Goal: Communication & Community: Answer question/provide support

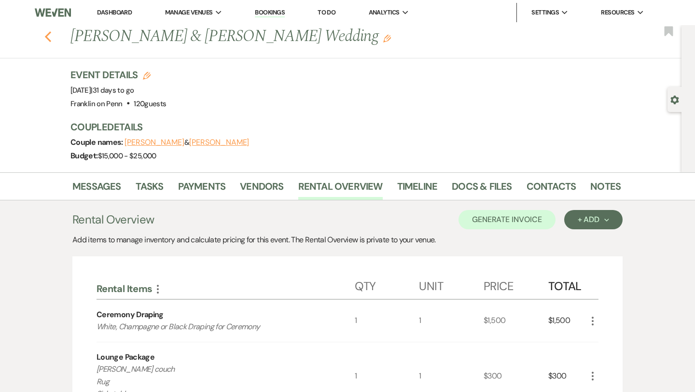
click at [48, 39] on use "button" at bounding box center [48, 36] width 6 height 11
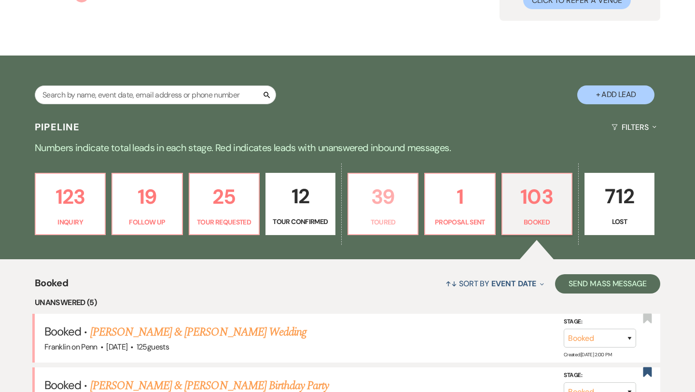
click at [390, 198] on p "39" at bounding box center [382, 197] width 57 height 32
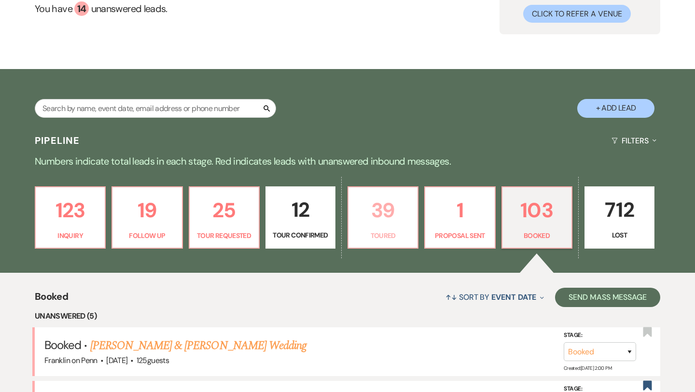
select select "5"
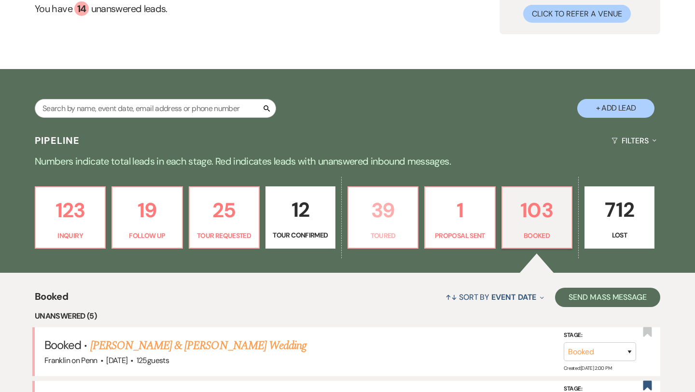
select select "5"
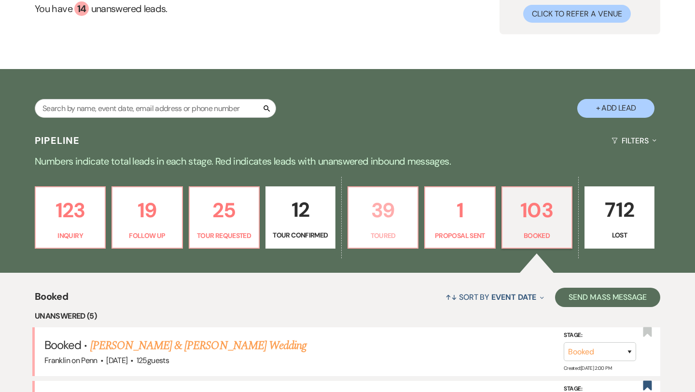
select select "5"
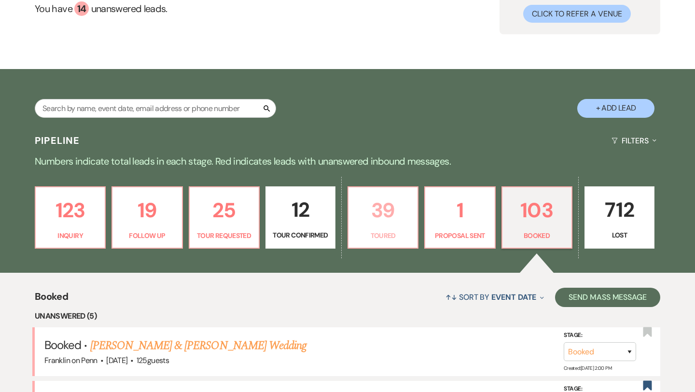
select select "5"
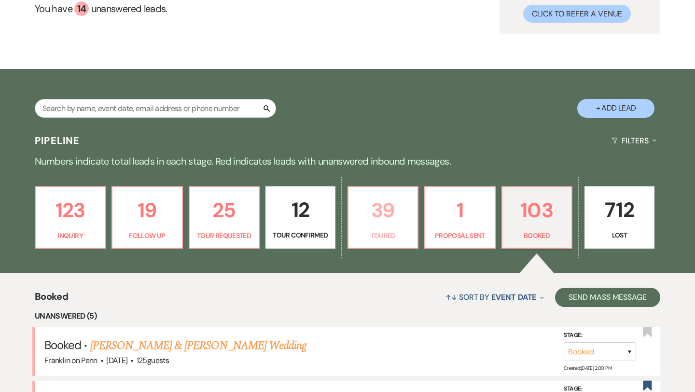
select select "5"
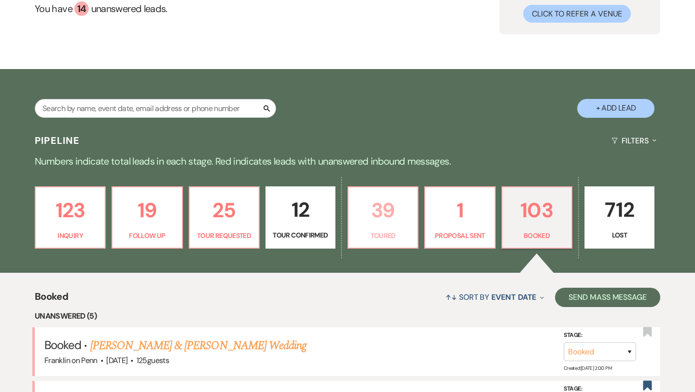
select select "5"
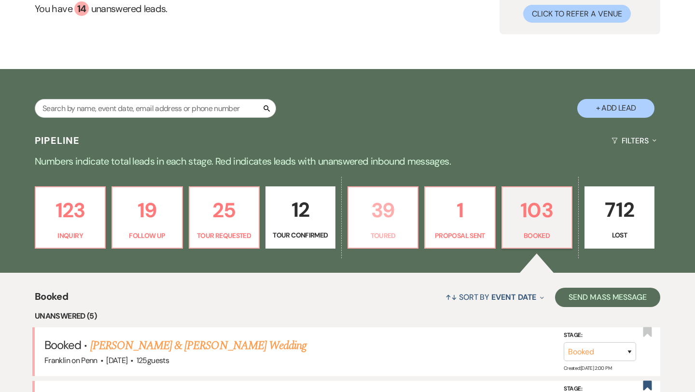
select select "5"
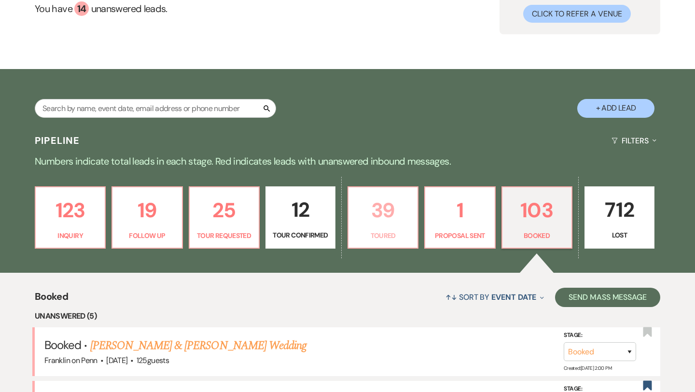
select select "5"
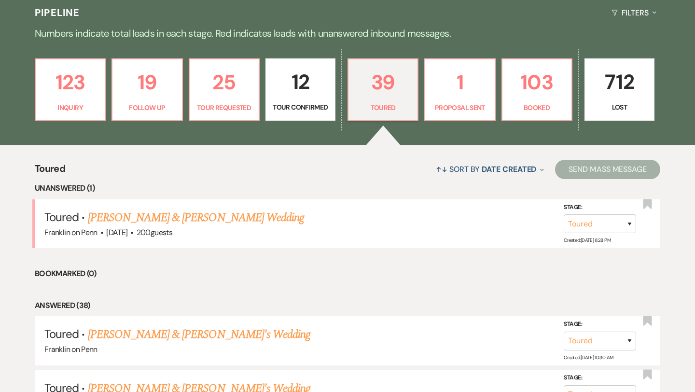
scroll to position [229, 0]
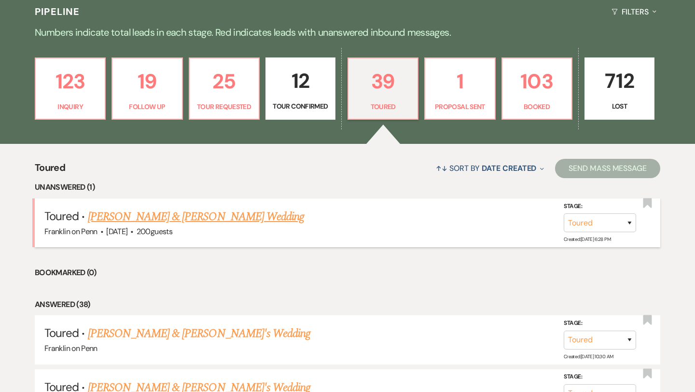
click at [223, 217] on link "[PERSON_NAME] & [PERSON_NAME] Wedding" at bounding box center [196, 216] width 216 height 17
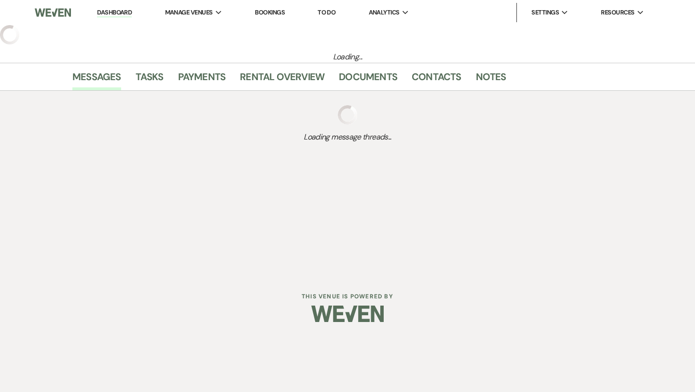
select select "5"
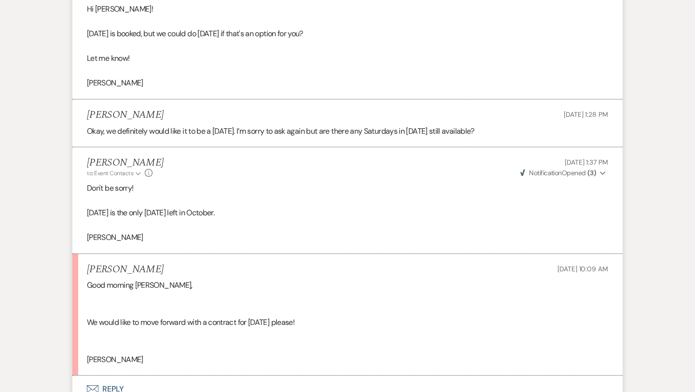
scroll to position [3393, 0]
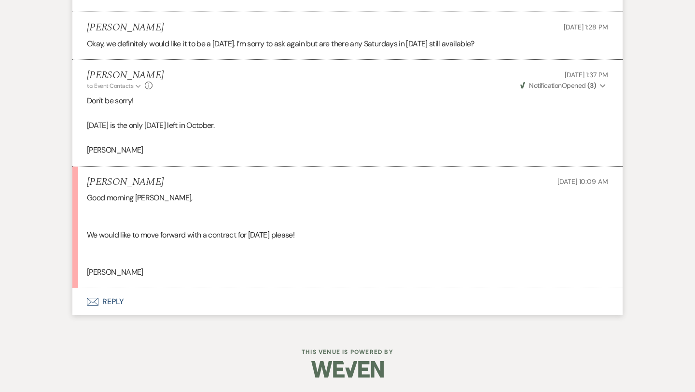
click at [116, 301] on button "Envelope Reply" at bounding box center [347, 301] width 550 height 27
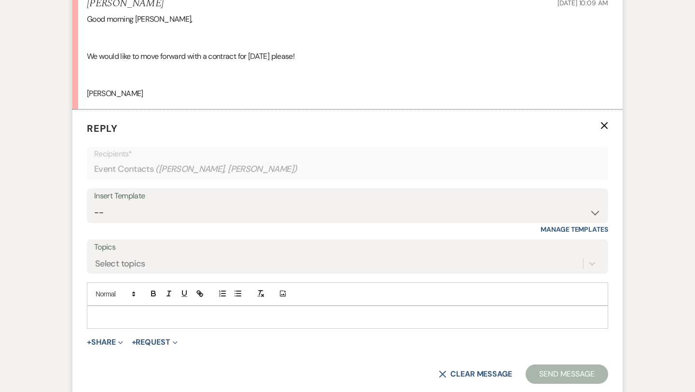
scroll to position [3578, 0]
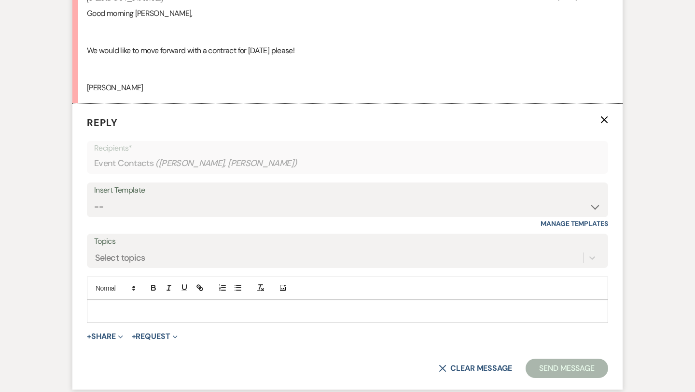
click at [115, 310] on p at bounding box center [348, 311] width 506 height 11
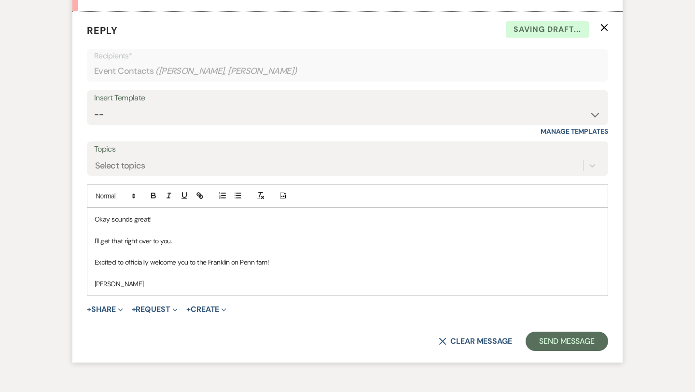
scroll to position [3672, 0]
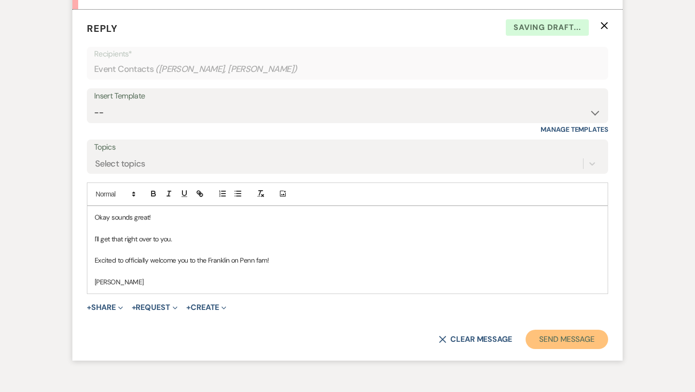
click at [553, 340] on button "Send Message" at bounding box center [567, 339] width 83 height 19
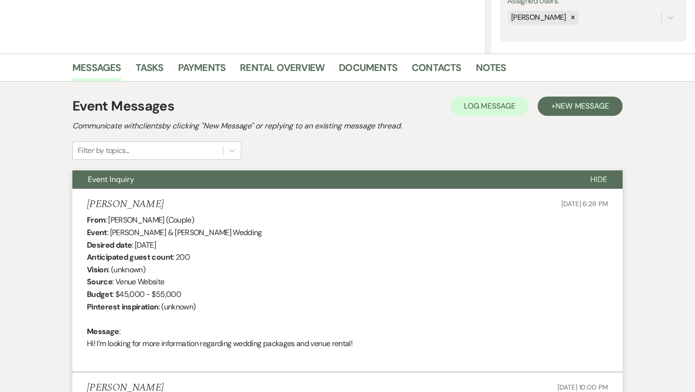
scroll to position [187, 0]
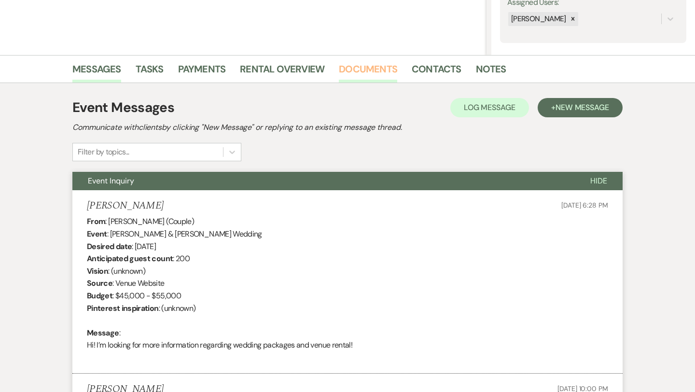
click at [384, 73] on link "Documents" at bounding box center [368, 71] width 58 height 21
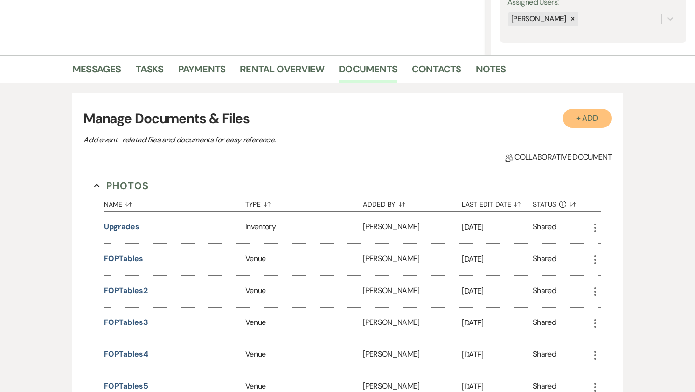
click at [581, 124] on button "+ Add" at bounding box center [587, 118] width 49 height 19
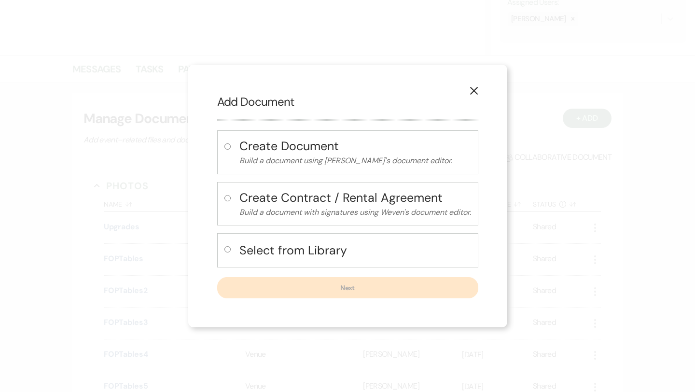
click at [225, 246] on input "radio" at bounding box center [227, 249] width 6 height 6
radio input "true"
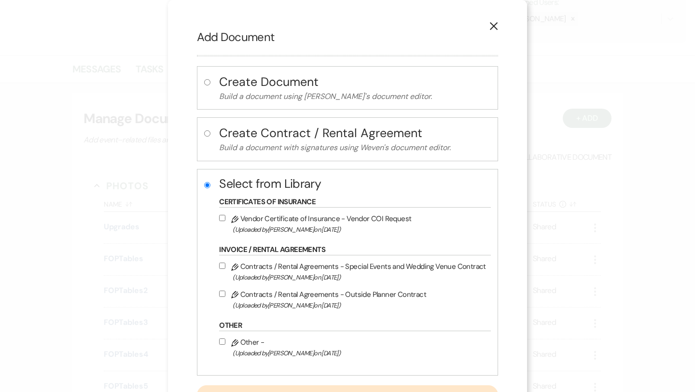
click at [225, 267] on input "Pencil Contracts / Rental Agreements - Special Events and Wedding Venue Contrac…" at bounding box center [222, 266] width 6 height 6
checkbox input "true"
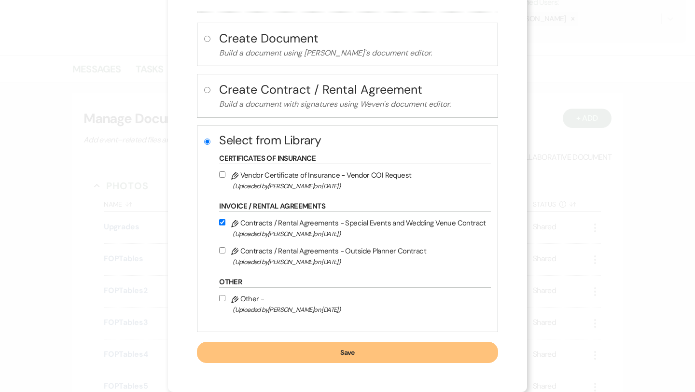
click at [339, 351] on button "Save" at bounding box center [347, 352] width 301 height 21
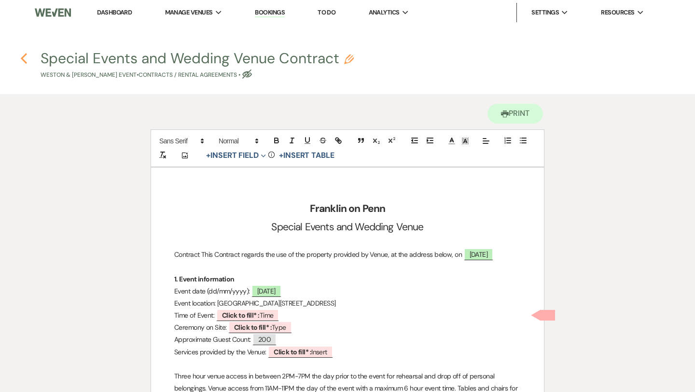
click at [26, 56] on icon "Previous" at bounding box center [23, 59] width 7 height 12
select select "5"
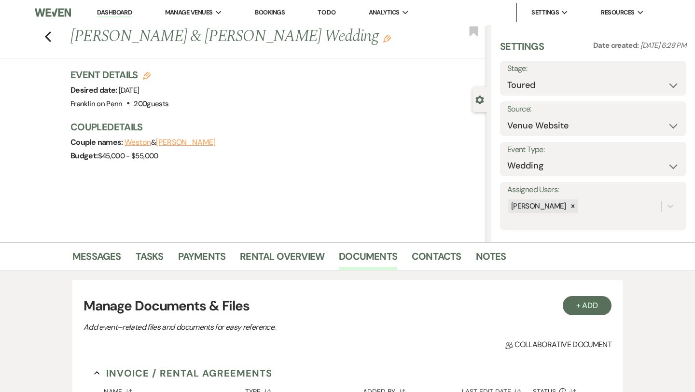
click at [146, 73] on use "button" at bounding box center [147, 76] width 8 height 8
select select "676"
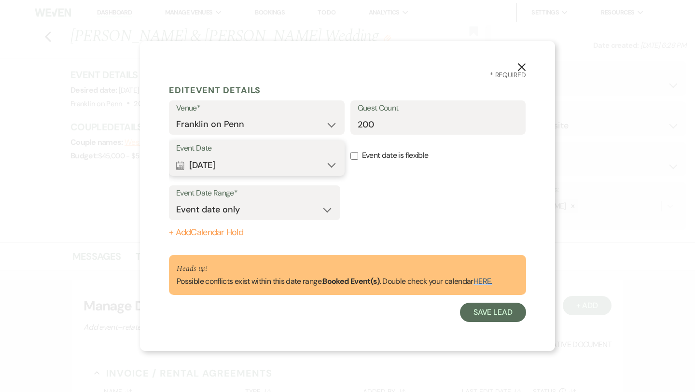
click at [246, 156] on button "Calendar [DATE] Expand" at bounding box center [256, 164] width 161 height 19
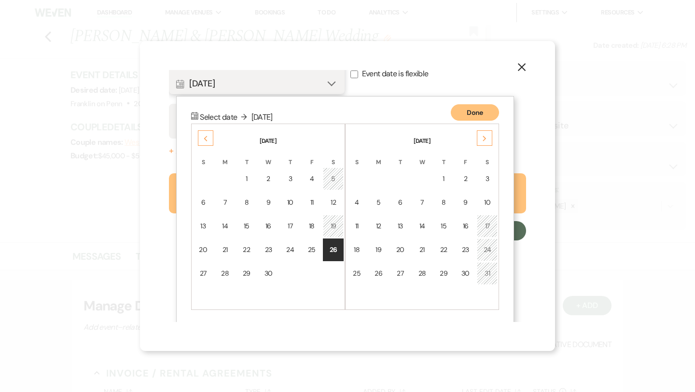
scroll to position [84, 0]
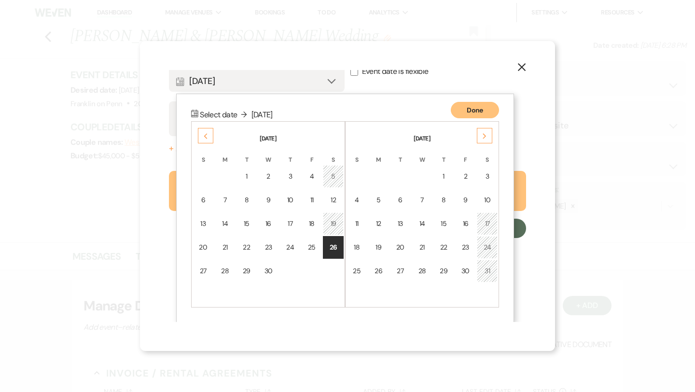
click at [479, 140] on div "Next" at bounding box center [484, 135] width 15 height 15
click at [484, 247] on div "28" at bounding box center [487, 247] width 8 height 10
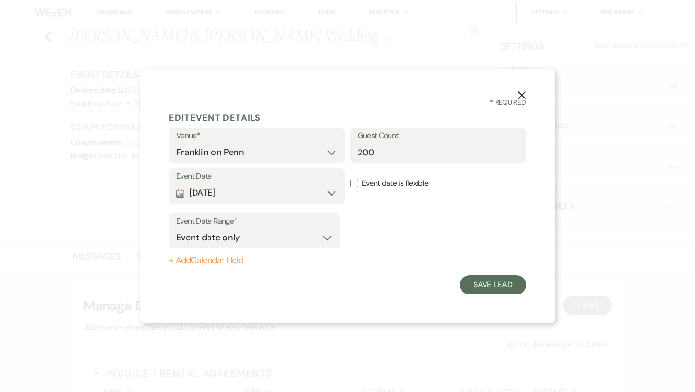
scroll to position [0, 0]
click at [493, 287] on button "Save Lead" at bounding box center [493, 284] width 66 height 19
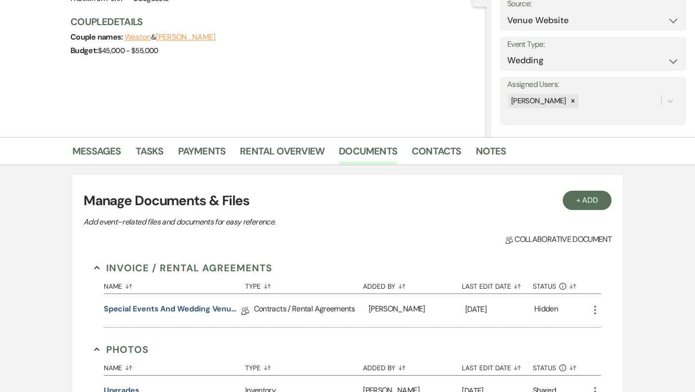
scroll to position [107, 0]
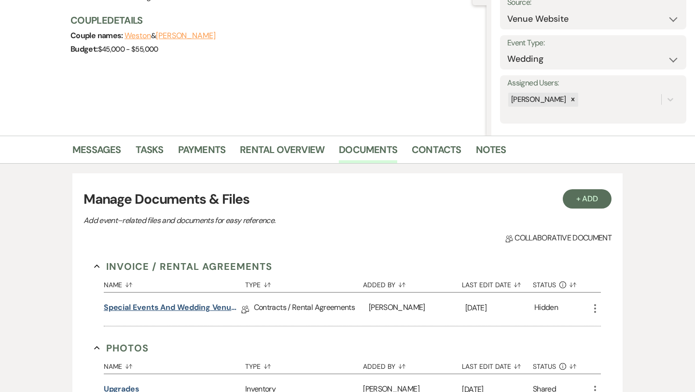
click at [226, 306] on link "Special Events and Wedding Venue Contract" at bounding box center [173, 309] width 138 height 15
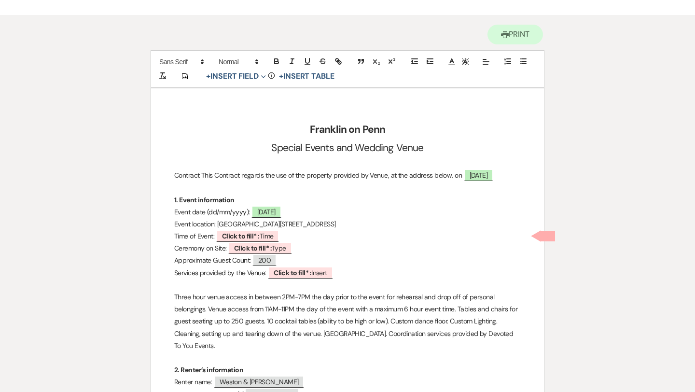
scroll to position [80, 0]
click at [271, 237] on span "Click to fill* : Time" at bounding box center [247, 235] width 63 height 13
select select "owner"
select select "Time"
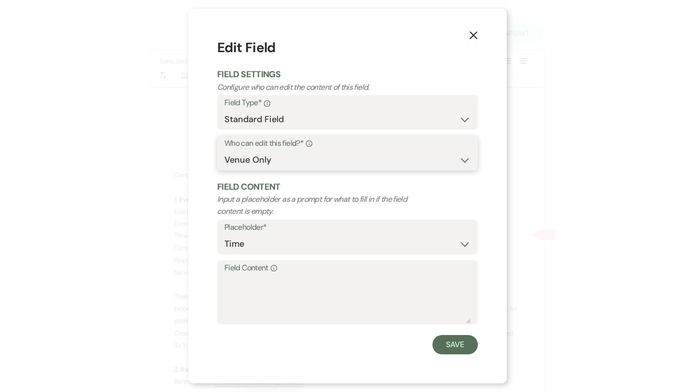
click at [324, 162] on select "Both Venue & Client Client Only Venue Only" at bounding box center [347, 160] width 246 height 19
select select "clientAndOwner"
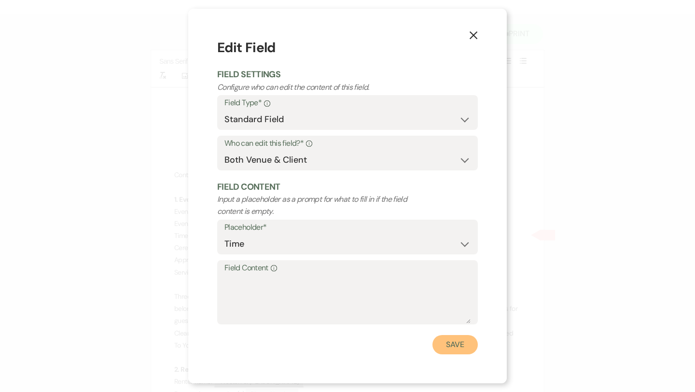
click at [444, 338] on button "Save" at bounding box center [454, 344] width 45 height 19
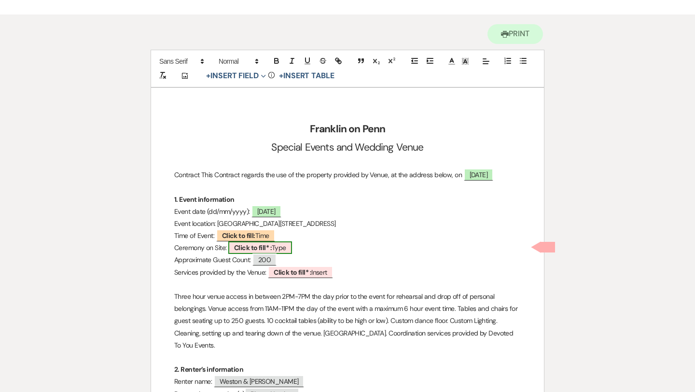
click at [287, 245] on span "Click to fill* : Type" at bounding box center [260, 247] width 64 height 13
select select "owner"
select select "Type"
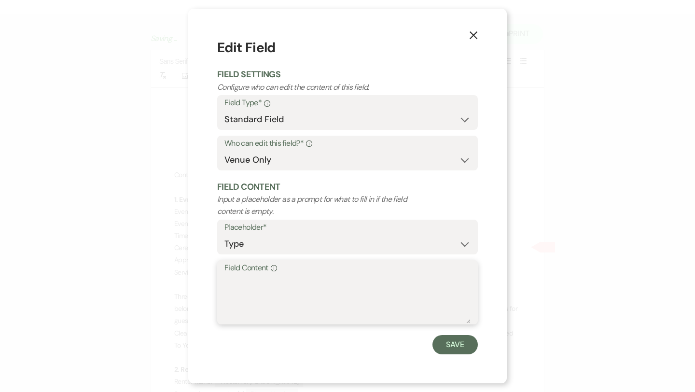
click at [272, 279] on textarea "Field Content Info" at bounding box center [347, 299] width 246 height 48
type textarea "NO"
click at [447, 345] on button "Save" at bounding box center [454, 344] width 45 height 19
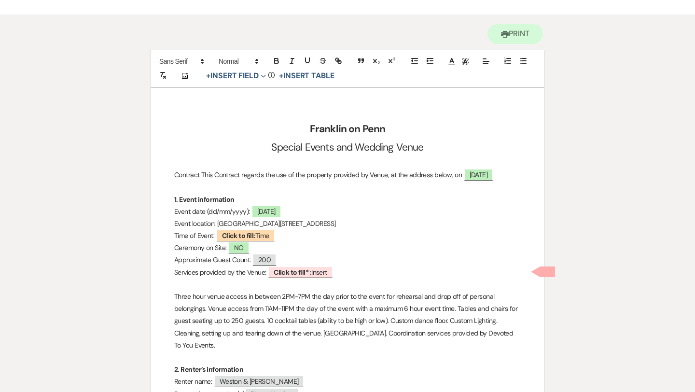
click at [283, 246] on p "Ceremony on Site: NO" at bounding box center [347, 248] width 347 height 12
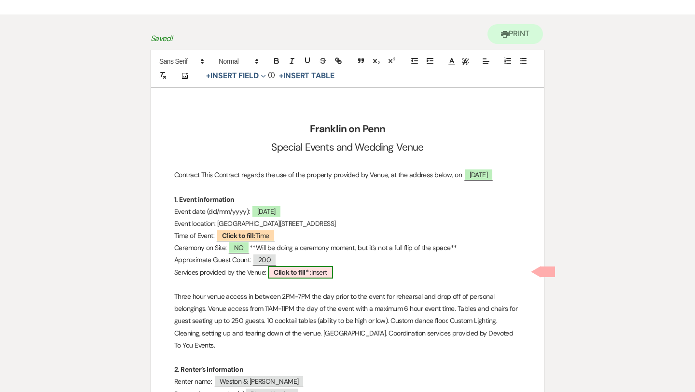
click at [327, 272] on span "Click to fill* : Insert" at bounding box center [300, 272] width 65 height 13
select select "owner"
select select "custom_placeholder"
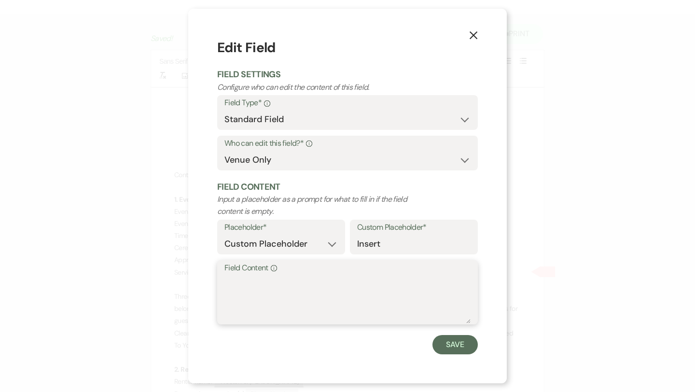
click at [272, 281] on textarea "Field Content Info" at bounding box center [347, 299] width 246 height 48
type textarea "SEE BELOW"
click at [463, 341] on button "Save" at bounding box center [454, 344] width 45 height 19
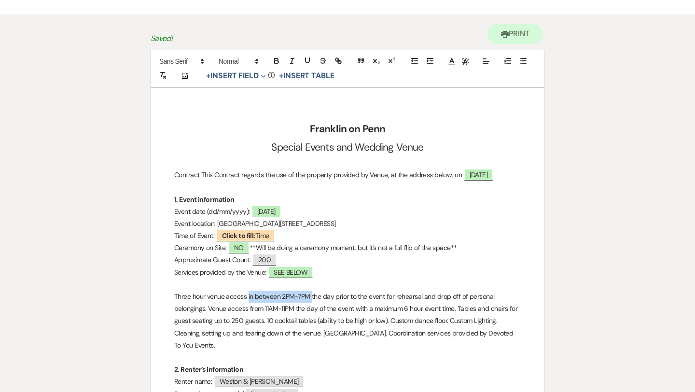
drag, startPoint x: 310, startPoint y: 295, endPoint x: 248, endPoint y: 297, distance: 62.3
click at [248, 297] on p "Three hour venue access in between 2PM-7PM the day prior to the event for rehea…" at bounding box center [347, 321] width 347 height 61
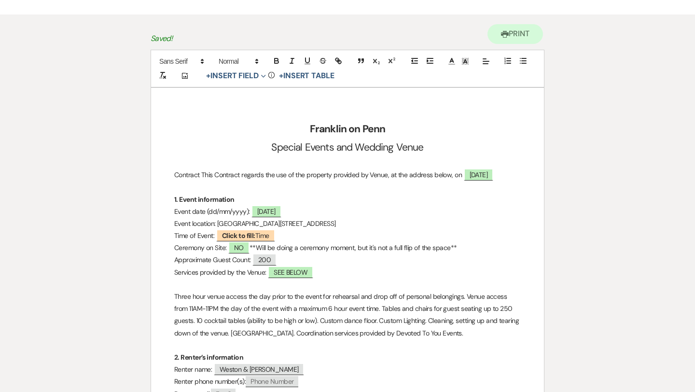
click at [360, 295] on p "Three hour venue access the day prior to the event for rehearsal and drop off o…" at bounding box center [347, 315] width 347 height 49
click at [241, 307] on p "Three hour venue access the day prior to the event for rehearsal (if needed) an…" at bounding box center [347, 315] width 347 height 49
click at [343, 307] on p "Three hour venue access the day prior to the event for rehearsal (if needed) an…" at bounding box center [347, 315] width 347 height 49
click at [358, 344] on p at bounding box center [347, 345] width 347 height 12
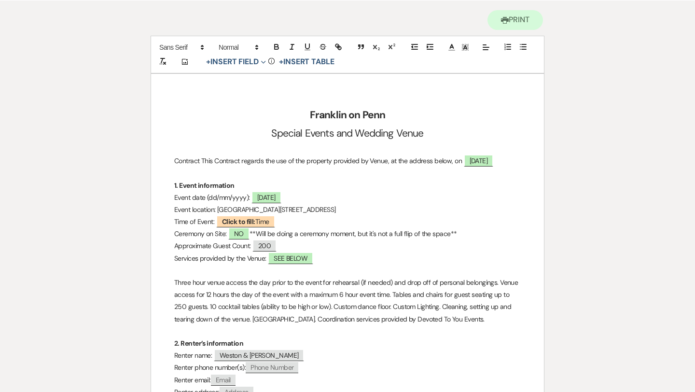
scroll to position [96, 0]
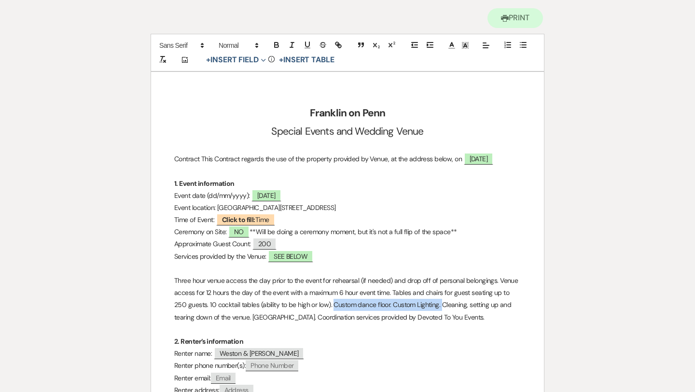
drag, startPoint x: 442, startPoint y: 306, endPoint x: 334, endPoint y: 307, distance: 108.1
click at [334, 307] on p "Three hour venue access the day prior to the event for rehearsal (if needed) an…" at bounding box center [347, 299] width 347 height 49
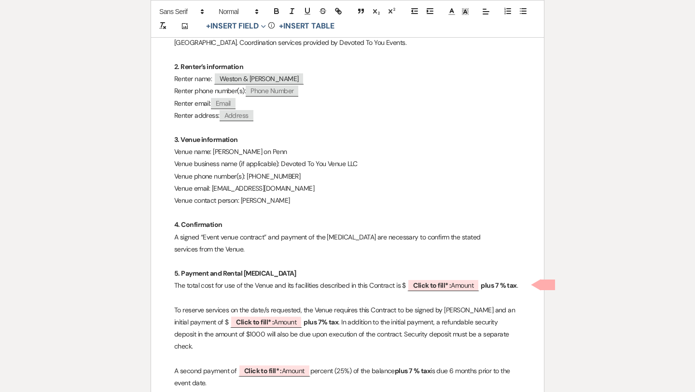
scroll to position [371, 0]
click at [450, 287] on b "Click to fill* :" at bounding box center [432, 284] width 38 height 9
select select "owner"
select select "Amount"
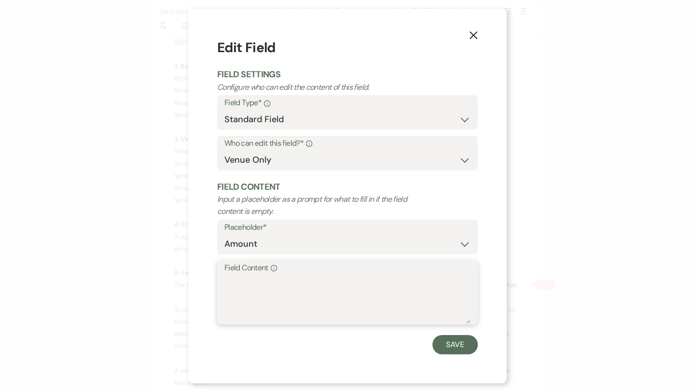
click at [308, 286] on textarea "Field Content Info" at bounding box center [347, 299] width 246 height 48
type textarea "14,750"
click at [464, 342] on button "Save" at bounding box center [454, 344] width 45 height 19
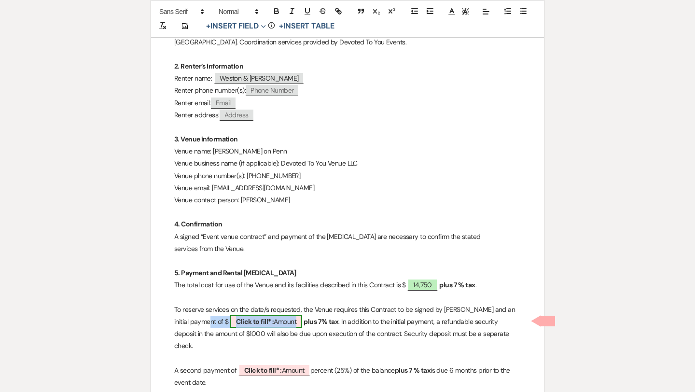
click at [264, 320] on span "Click to fill* : Amount" at bounding box center [266, 321] width 72 height 13
select select "owner"
select select "Amount"
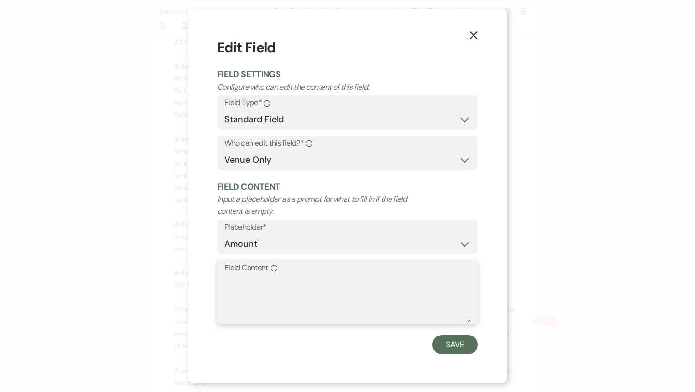
click at [264, 290] on textarea "Field Content Info" at bounding box center [347, 299] width 246 height 48
type textarea "7375"
click at [451, 344] on button "Save" at bounding box center [454, 344] width 45 height 19
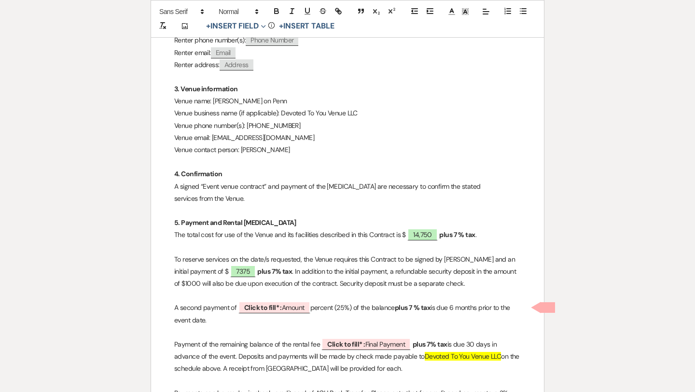
scroll to position [431, 0]
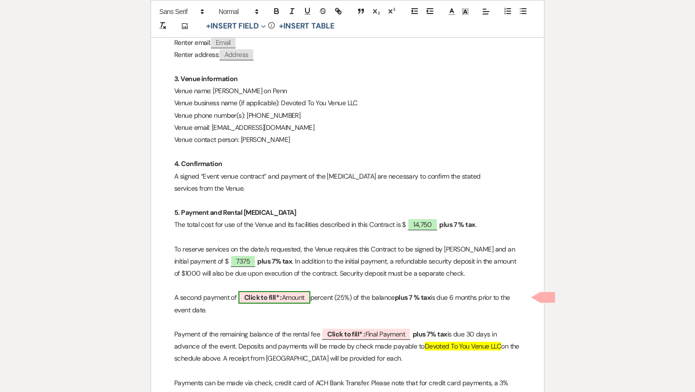
click at [298, 299] on span "Click to fill* : Amount" at bounding box center [274, 297] width 72 height 13
select select "owner"
select select "Amount"
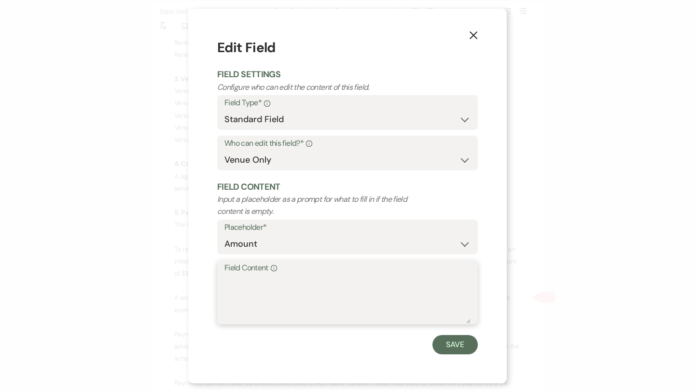
click at [273, 284] on textarea "Field Content Info" at bounding box center [347, 299] width 246 height 48
type textarea "$3687.50"
click at [458, 345] on button "Save" at bounding box center [454, 344] width 45 height 19
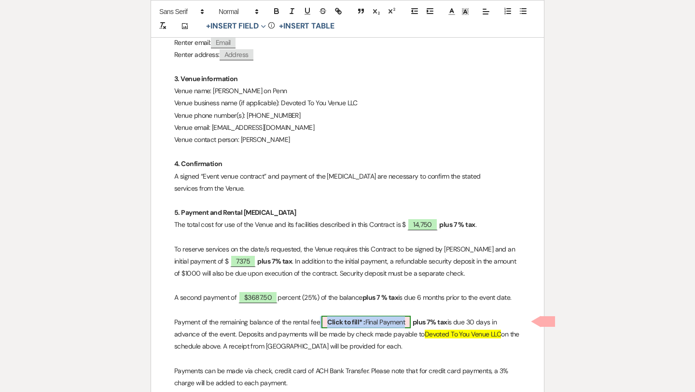
click at [366, 321] on span "Click to fill* : Final Payment" at bounding box center [365, 322] width 89 height 13
select select "owner"
select select "custom_placeholder"
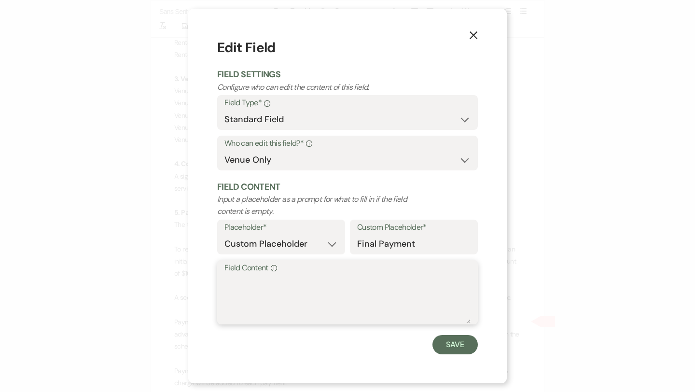
click at [309, 292] on textarea "Field Content Info" at bounding box center [347, 299] width 246 height 48
type textarea "$3687.50"
click at [455, 338] on button "Save" at bounding box center [454, 344] width 45 height 19
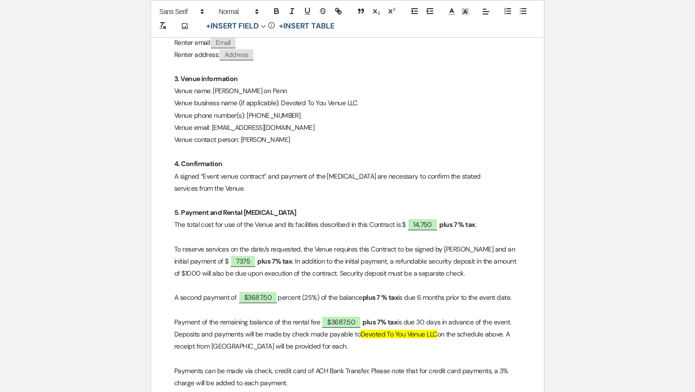
click at [481, 225] on p "The total cost for use of the Venue and its facilities described in this Contra…" at bounding box center [347, 225] width 347 height 12
click at [279, 261] on p "To reserve services on the date/s requested, the Venue requires this Contract t…" at bounding box center [347, 261] width 347 height 37
click at [405, 297] on p "A second payment of $3687.50 percent (25%) of the balance plus 7 % tax is due 6…" at bounding box center [347, 298] width 347 height 12
click at [397, 321] on strong "plus 7% tax" at bounding box center [379, 322] width 35 height 9
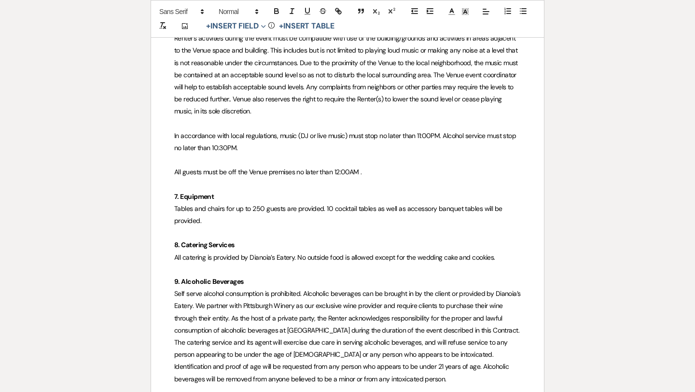
scroll to position [877, 0]
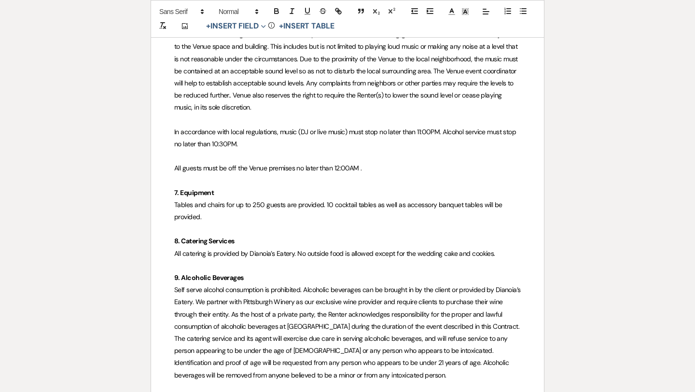
click at [296, 254] on span "All catering is provided by Dianoia’s Eatery. No outside food is allowed except…" at bounding box center [334, 253] width 321 height 9
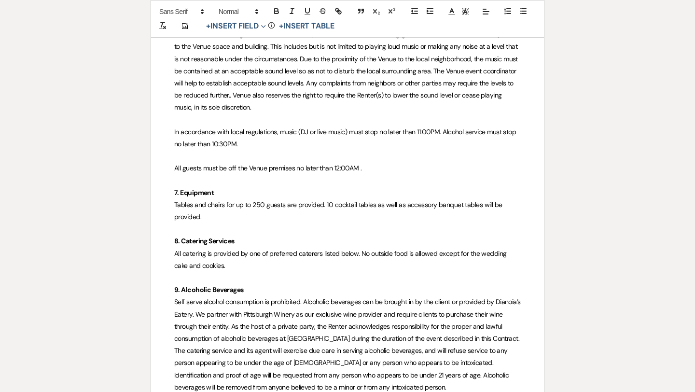
click at [237, 270] on p "All catering is provided by one of preferred caterers listed below. No outside …" at bounding box center [347, 260] width 347 height 24
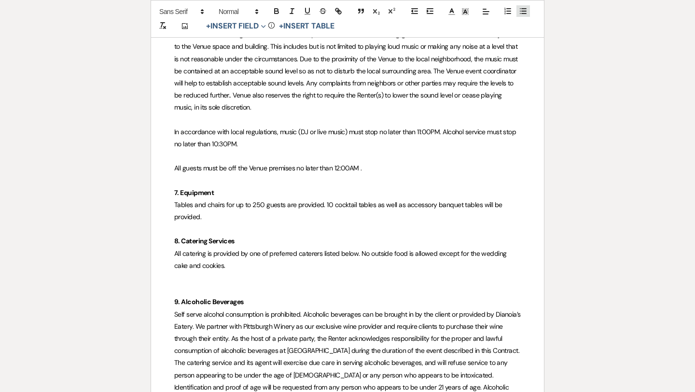
click at [522, 12] on icon "button" at bounding box center [523, 11] width 9 height 9
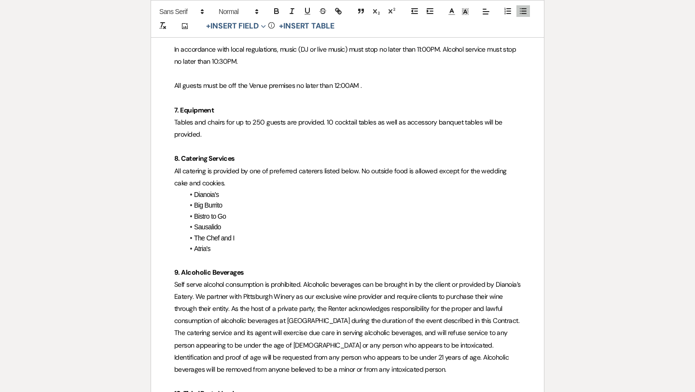
scroll to position [988, 0]
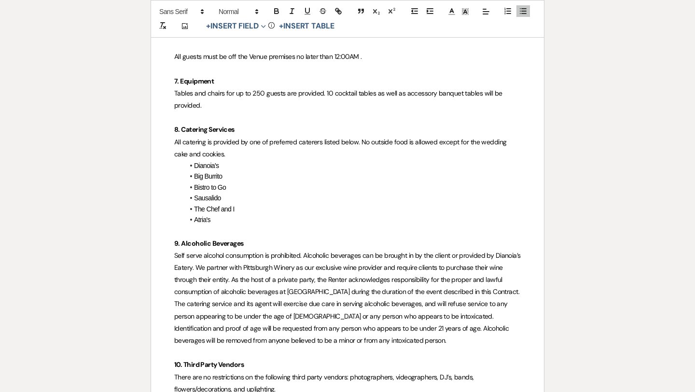
click at [220, 266] on span "Self serve alcohol consumption is prohibited. Alcoholic beverages can be brough…" at bounding box center [348, 298] width 348 height 94
click at [190, 267] on span "Self serve alcohol consumption is prohibited. Alcoholic beverages can be brough…" at bounding box center [346, 298] width 344 height 94
click at [374, 267] on span "Self serve alcohol consumption is prohibited. Alcoholic beverages can be brough…" at bounding box center [348, 298] width 348 height 94
click at [449, 268] on span "Self serve alcohol consumption is prohibited. Alcoholic beverages can be brough…" at bounding box center [346, 298] width 344 height 94
click at [498, 269] on span "Self serve alcohol consumption is prohibited. Alcoholic beverages can be brough…" at bounding box center [347, 298] width 347 height 94
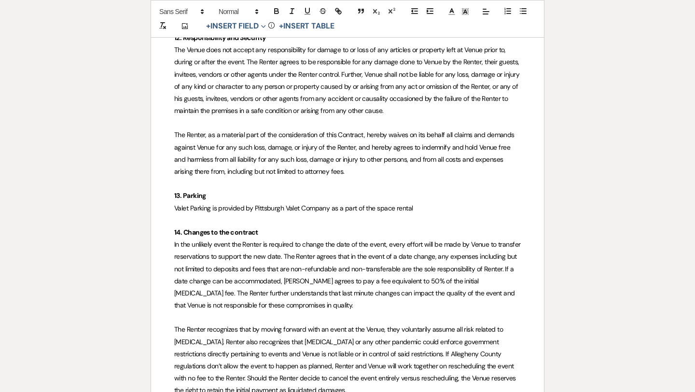
scroll to position [1979, 0]
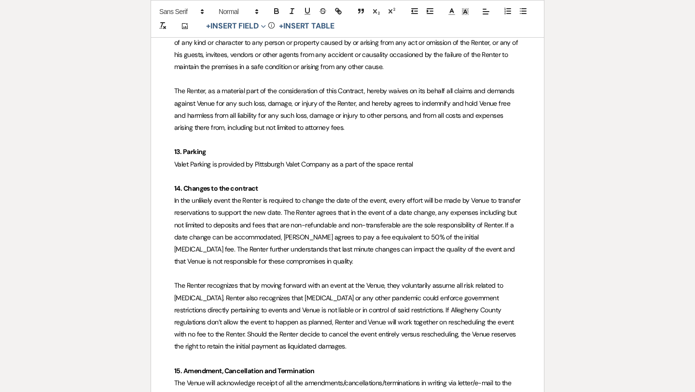
click at [330, 163] on span "Valet Parking is provided by Pittsburgh Valet Company as a part of the space re…" at bounding box center [293, 164] width 239 height 9
click at [361, 173] on p at bounding box center [347, 176] width 347 height 12
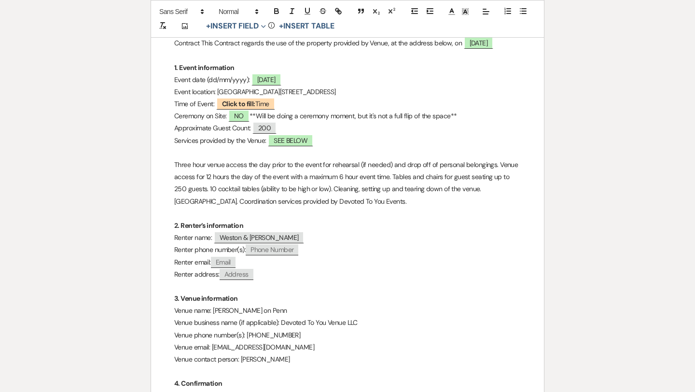
scroll to position [0, 0]
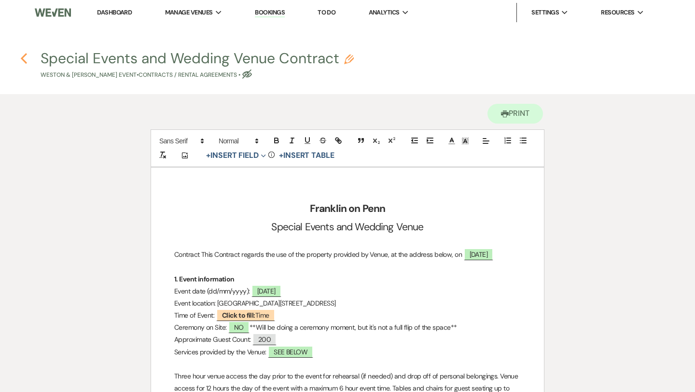
click at [23, 58] on icon "Previous" at bounding box center [23, 59] width 7 height 12
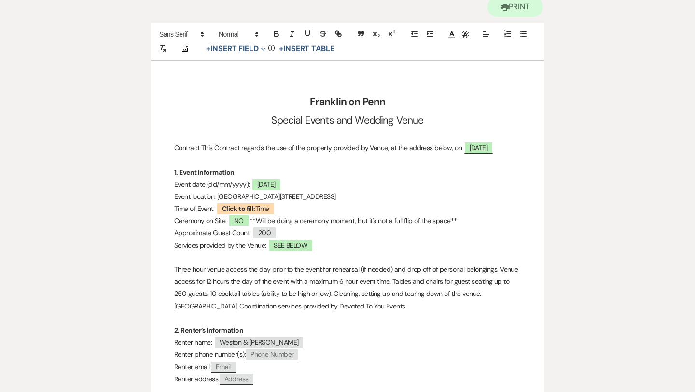
select select "5"
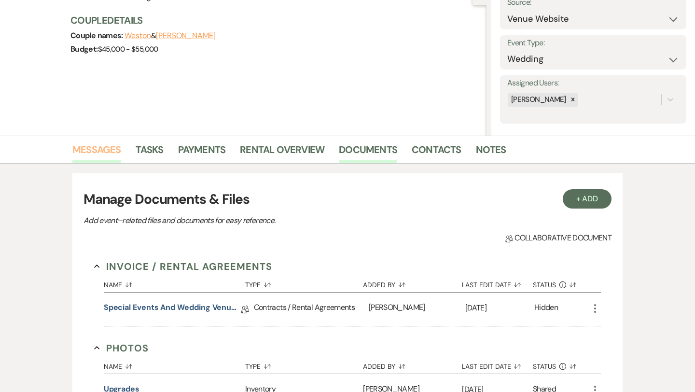
click at [111, 150] on link "Messages" at bounding box center [96, 152] width 49 height 21
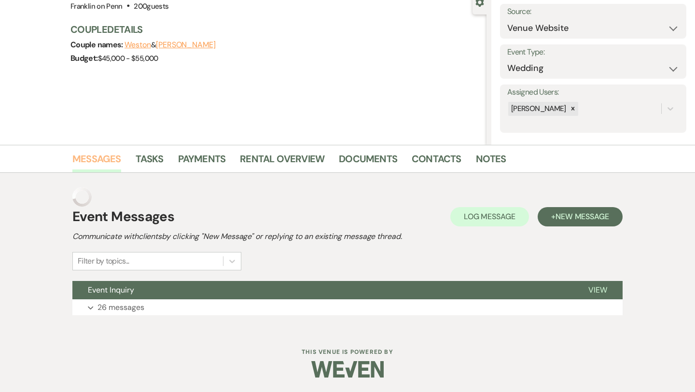
scroll to position [78, 0]
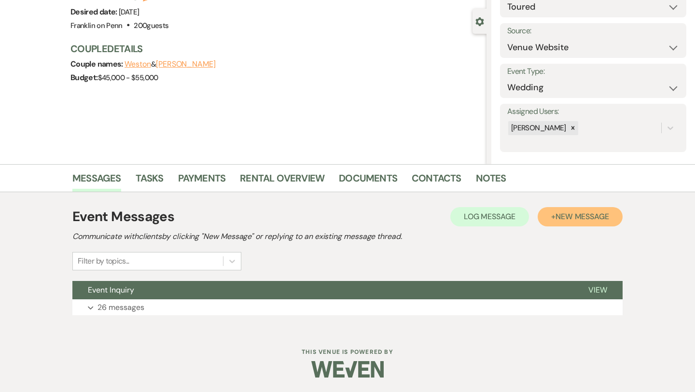
click at [608, 220] on span "New Message" at bounding box center [583, 216] width 54 height 10
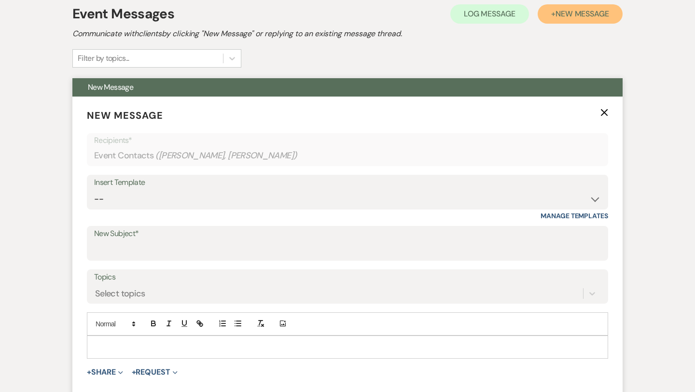
scroll to position [294, 0]
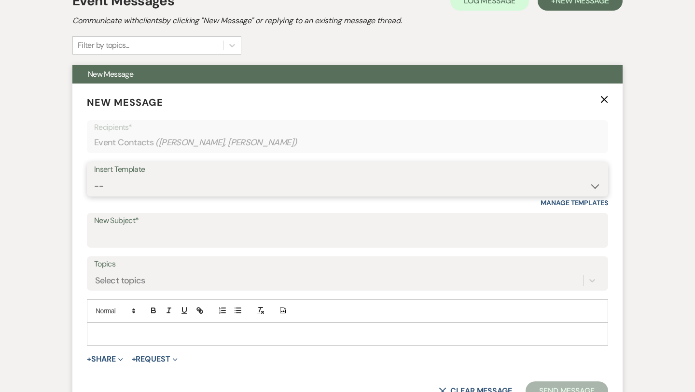
click at [291, 189] on select "-- Weven Planning Portal Introduction (Booked Events) Initial Inquiry Response …" at bounding box center [347, 186] width 507 height 19
select select "978"
type input "Booking your event!"
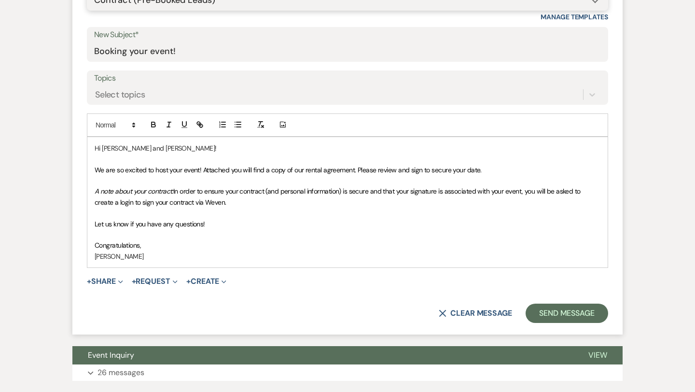
scroll to position [481, 0]
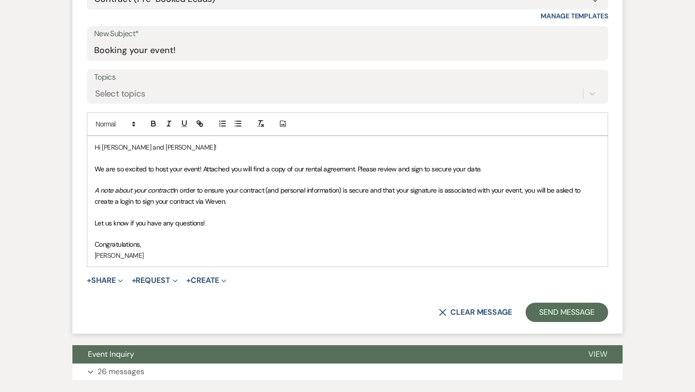
click at [159, 148] on p "Hi [PERSON_NAME] and [PERSON_NAME]!" at bounding box center [348, 147] width 506 height 11
click at [111, 279] on button "+ Share Expand" at bounding box center [105, 281] width 36 height 8
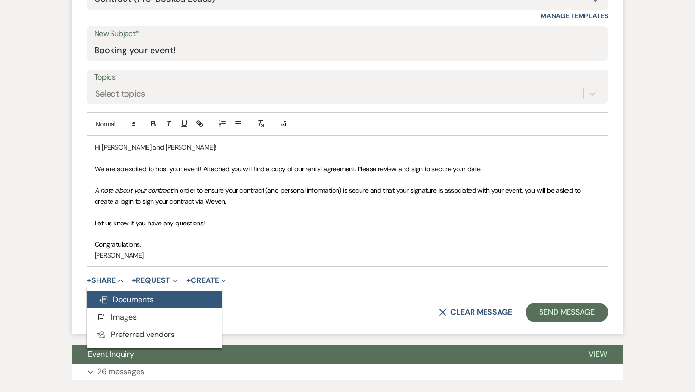
click at [126, 298] on span "Doc Upload Documents" at bounding box center [125, 299] width 55 height 10
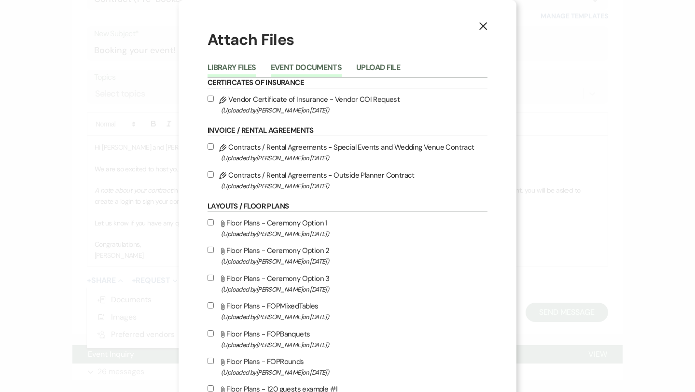
click at [311, 66] on button "Event Documents" at bounding box center [306, 71] width 71 height 14
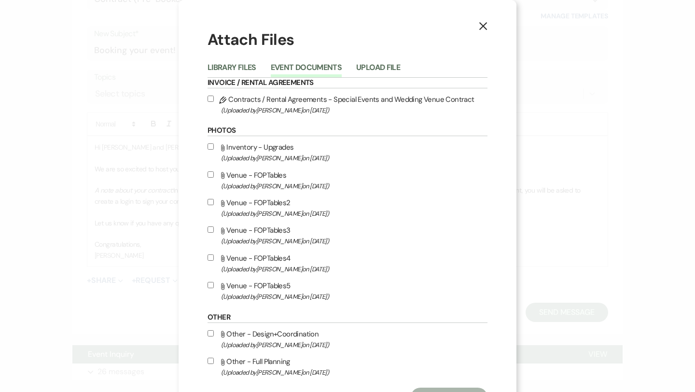
click at [211, 98] on input "Pencil Contracts / Rental Agreements - Special Events and Wedding Venue Contrac…" at bounding box center [211, 99] width 6 height 6
checkbox input "true"
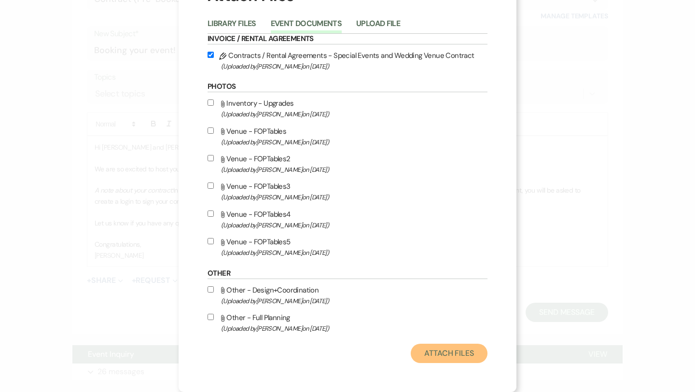
click at [449, 353] on button "Attach Files" at bounding box center [449, 353] width 77 height 19
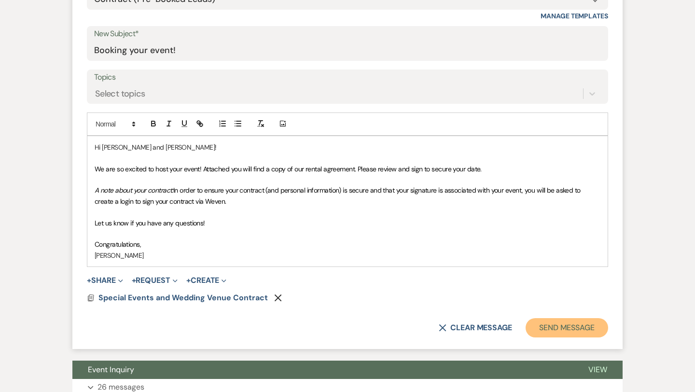
click at [561, 331] on button "Send Message" at bounding box center [567, 327] width 83 height 19
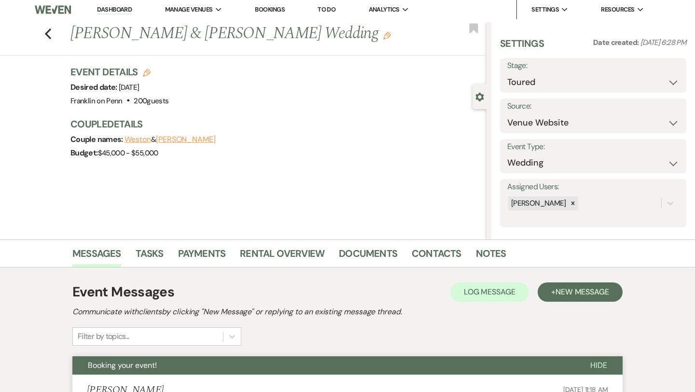
scroll to position [0, 0]
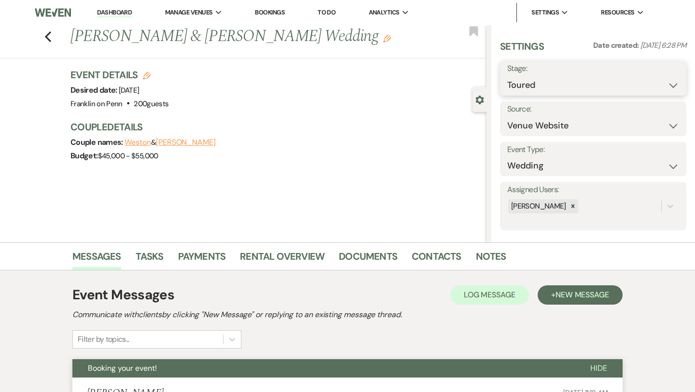
click at [533, 84] on select "Inquiry Follow Up Tour Requested Tour Confirmed Toured Proposal Sent Booked Lost" at bounding box center [593, 85] width 172 height 19
select select "6"
click at [654, 75] on button "Save" at bounding box center [667, 78] width 38 height 19
click at [49, 40] on use "button" at bounding box center [48, 36] width 6 height 11
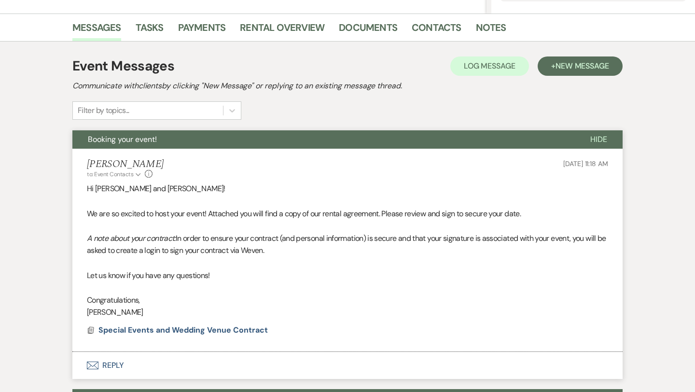
select select "5"
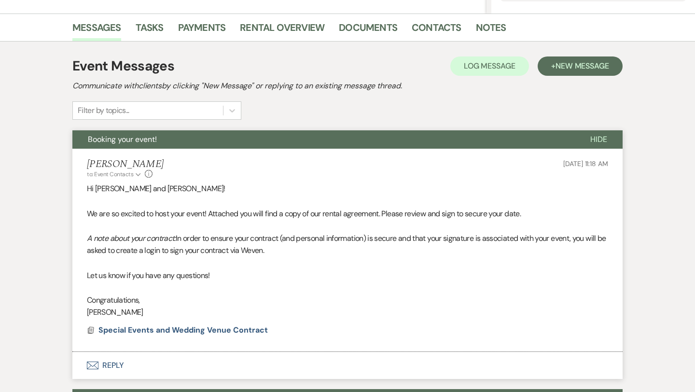
select select "5"
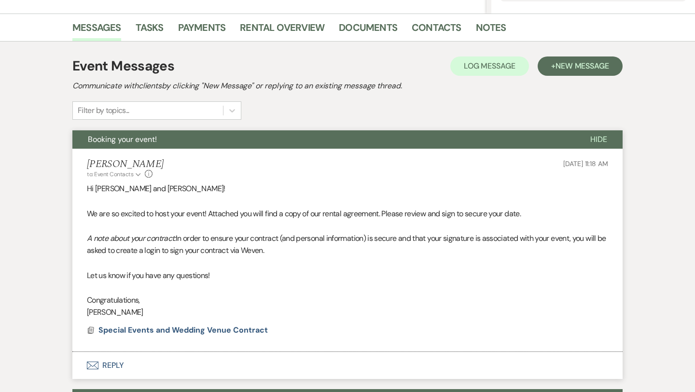
select select "5"
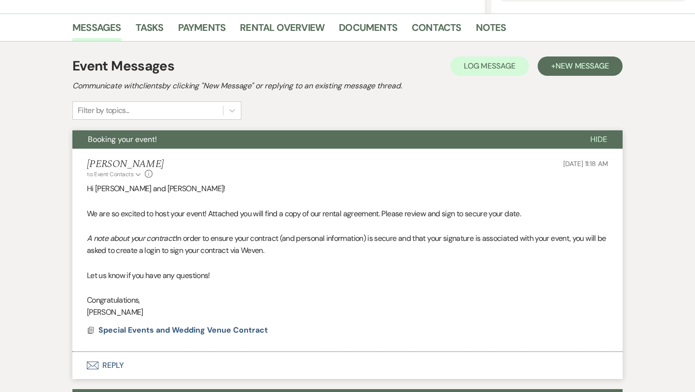
select select "5"
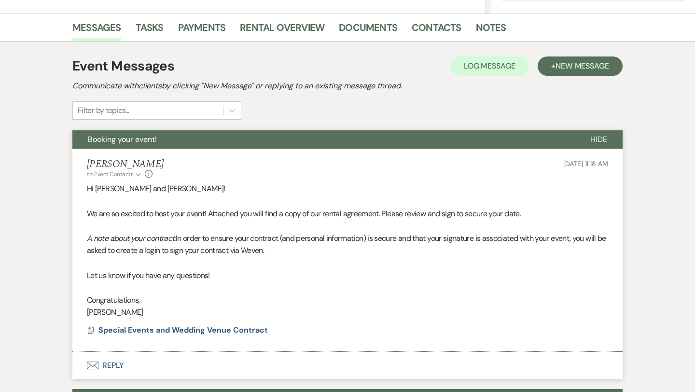
select select "5"
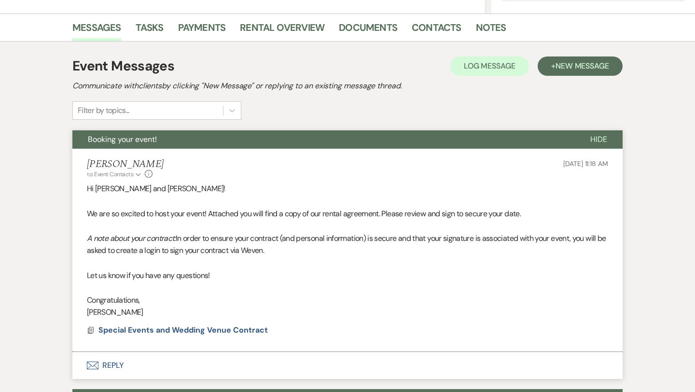
select select "5"
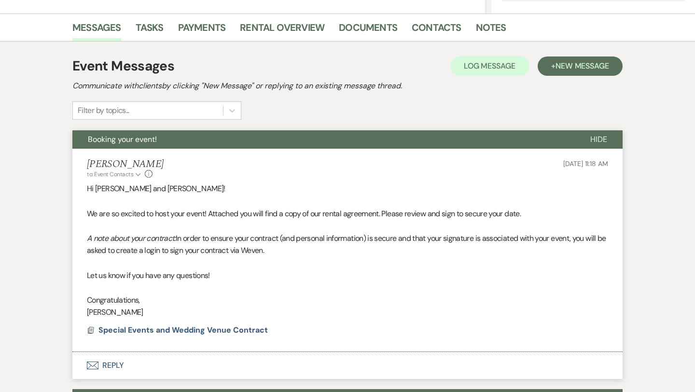
select select "5"
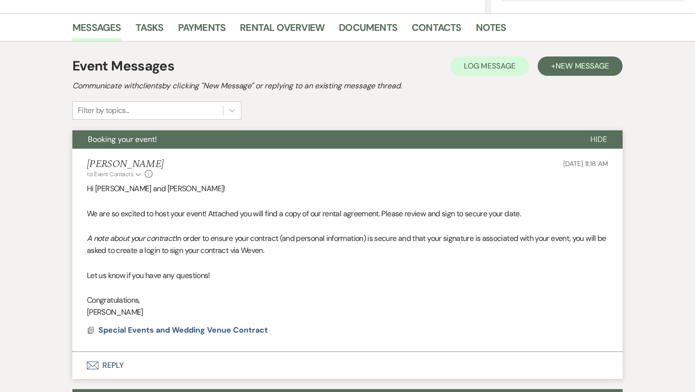
select select "5"
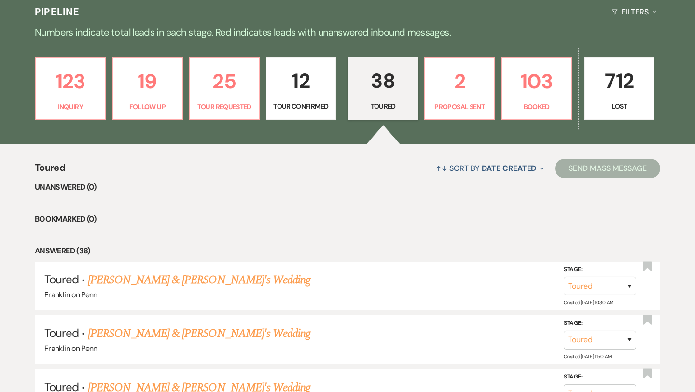
click at [389, 81] on p "38" at bounding box center [383, 81] width 58 height 32
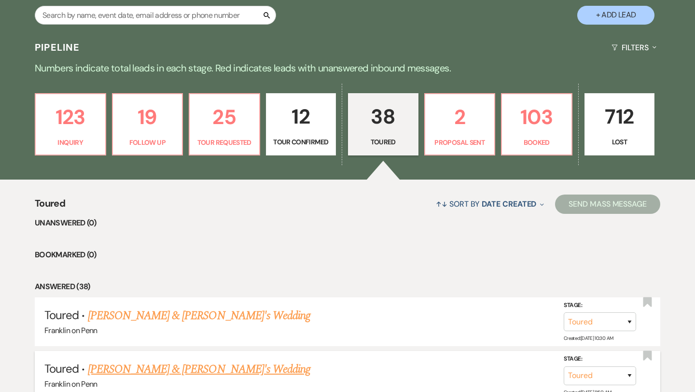
scroll to position [0, 0]
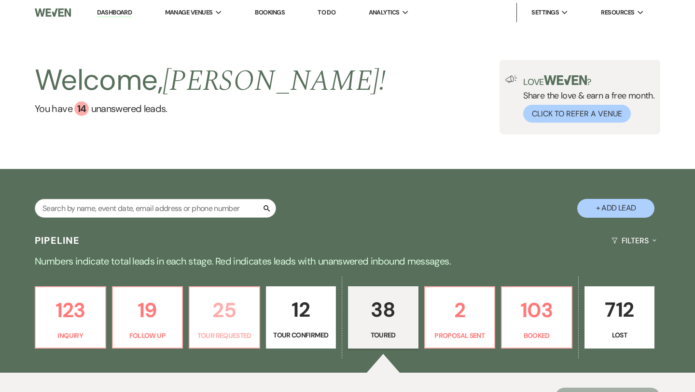
click at [229, 313] on p "25" at bounding box center [224, 310] width 58 height 32
select select "2"
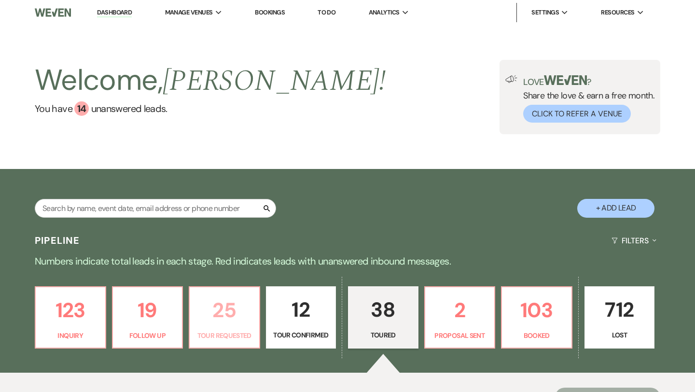
select select "2"
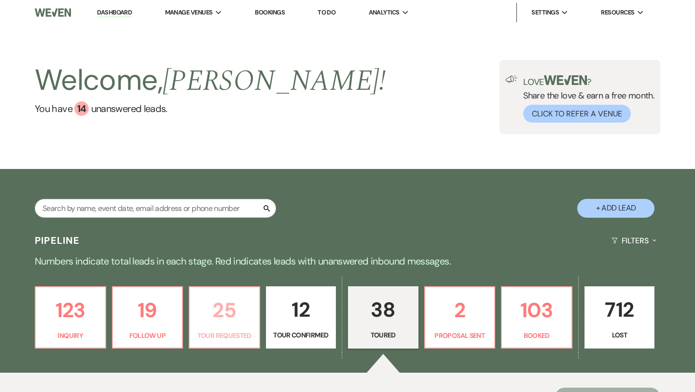
select select "2"
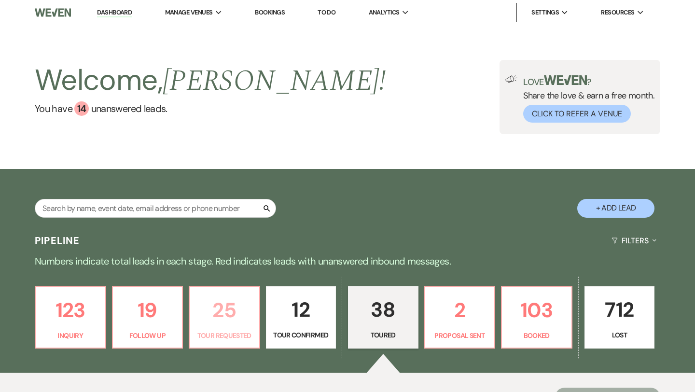
select select "2"
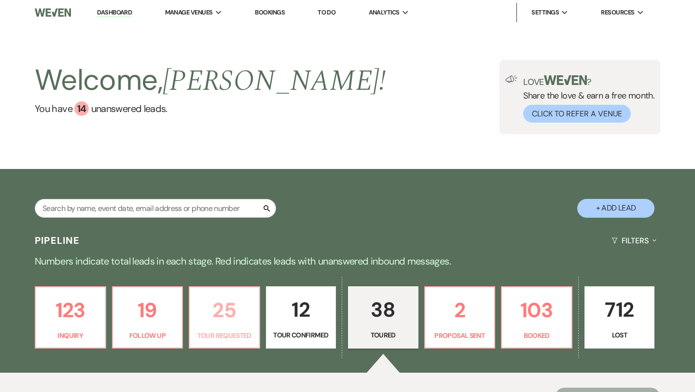
select select "2"
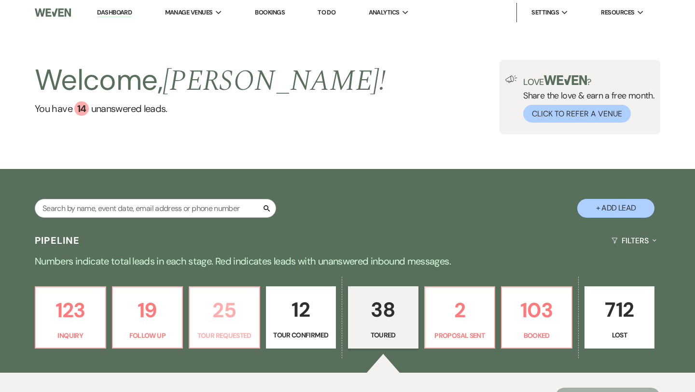
select select "2"
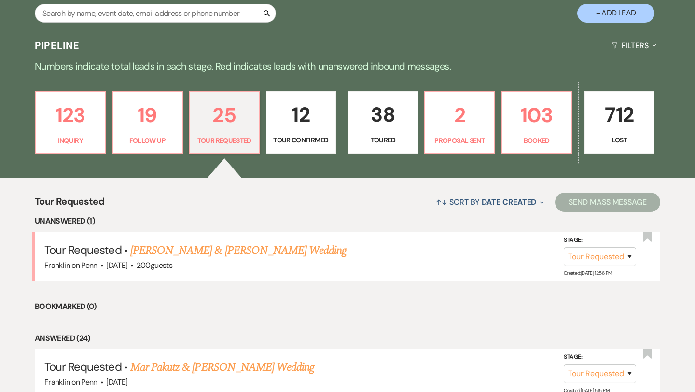
scroll to position [226, 0]
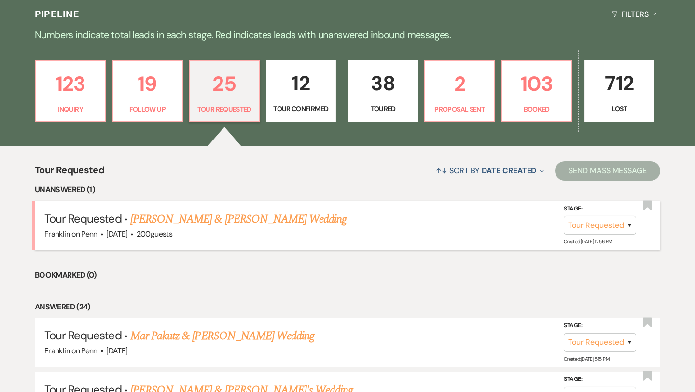
click at [268, 221] on link "[PERSON_NAME] & [PERSON_NAME] Wedding" at bounding box center [238, 218] width 216 height 17
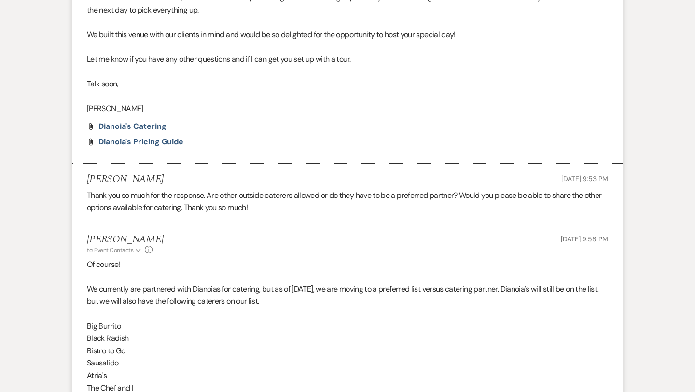
select select "2"
select select "5"
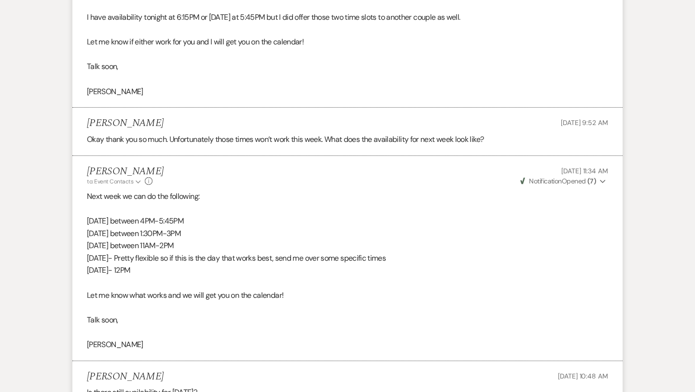
scroll to position [2575, 0]
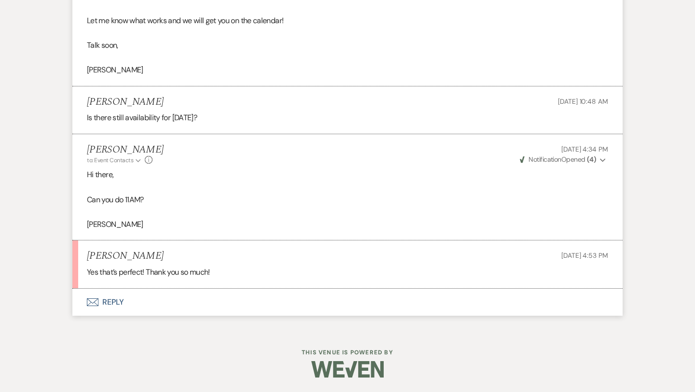
click at [118, 300] on button "Envelope Reply" at bounding box center [347, 302] width 550 height 27
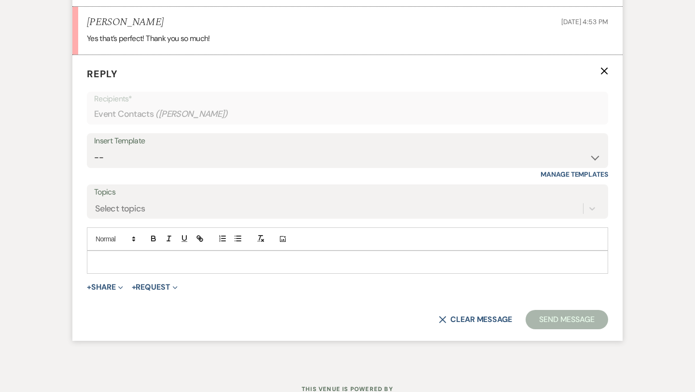
scroll to position [2810, 0]
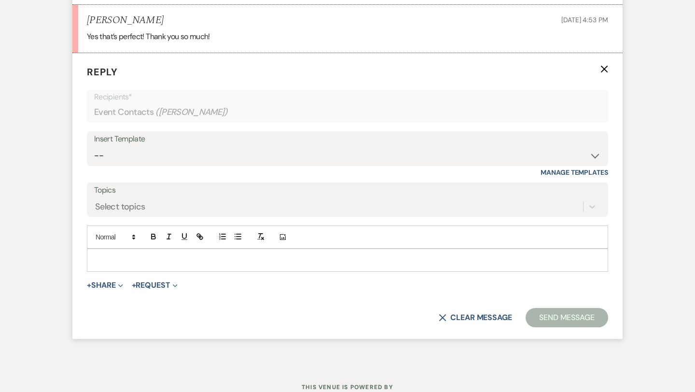
click at [124, 263] on p at bounding box center [348, 260] width 506 height 11
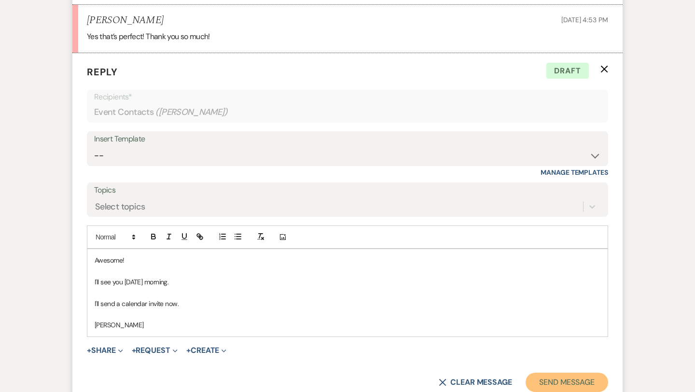
click at [566, 384] on button "Send Message" at bounding box center [567, 382] width 83 height 19
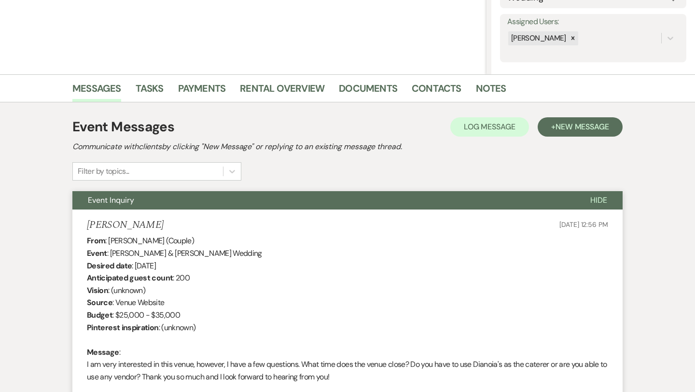
scroll to position [0, 0]
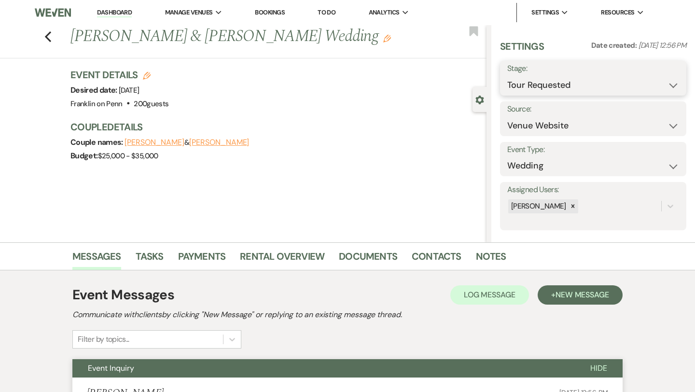
click at [548, 80] on select "Inquiry Follow Up Tour Requested Tour Confirmed Toured Proposal Sent Booked Lost" at bounding box center [593, 85] width 172 height 19
select select "4"
click at [670, 76] on button "Save" at bounding box center [667, 78] width 38 height 19
click at [434, 259] on link "Contacts" at bounding box center [437, 259] width 50 height 21
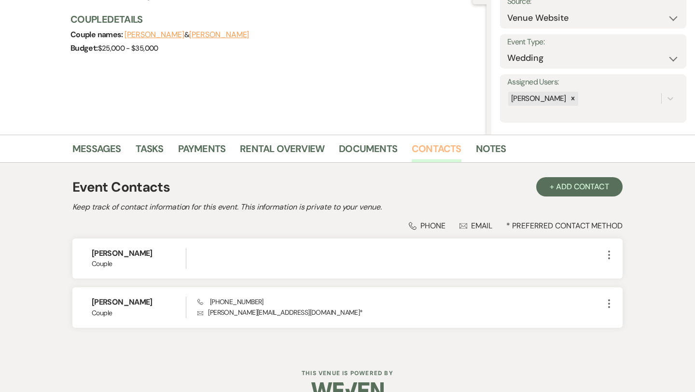
scroll to position [128, 0]
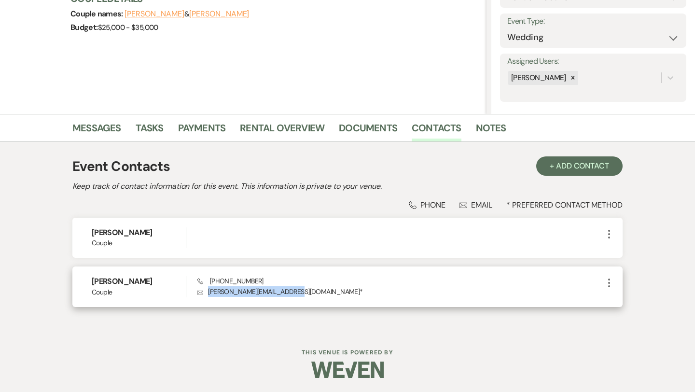
drag, startPoint x: 290, startPoint y: 293, endPoint x: 211, endPoint y: 294, distance: 78.7
click at [211, 294] on p "Envelope [PERSON_NAME][EMAIL_ADDRESS][DOMAIN_NAME] *" at bounding box center [400, 291] width 406 height 11
click at [222, 295] on p "Envelope [PERSON_NAME][EMAIL_ADDRESS][DOMAIN_NAME] *" at bounding box center [400, 291] width 406 height 11
drag, startPoint x: 290, startPoint y: 292, endPoint x: 209, endPoint y: 292, distance: 81.1
click at [209, 292] on p "Envelope [PERSON_NAME][EMAIL_ADDRESS][DOMAIN_NAME] *" at bounding box center [400, 291] width 406 height 11
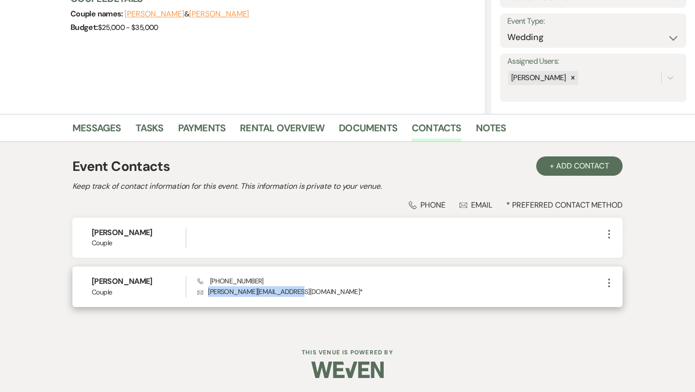
copy p "[PERSON_NAME][EMAIL_ADDRESS][DOMAIN_NAME]"
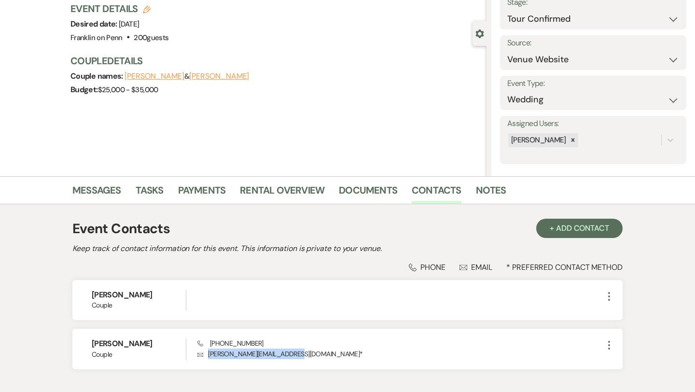
scroll to position [0, 0]
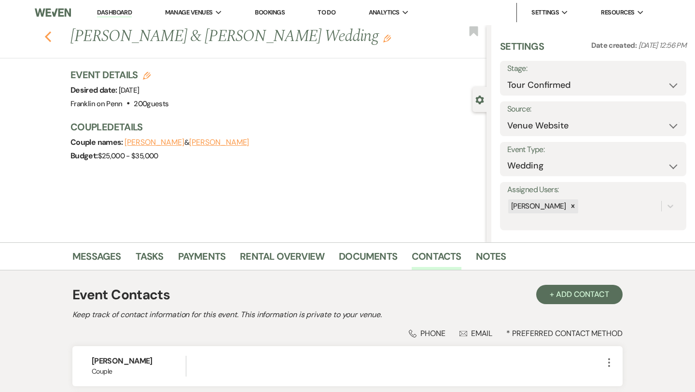
click at [50, 38] on icon "Previous" at bounding box center [47, 37] width 7 height 12
select select "2"
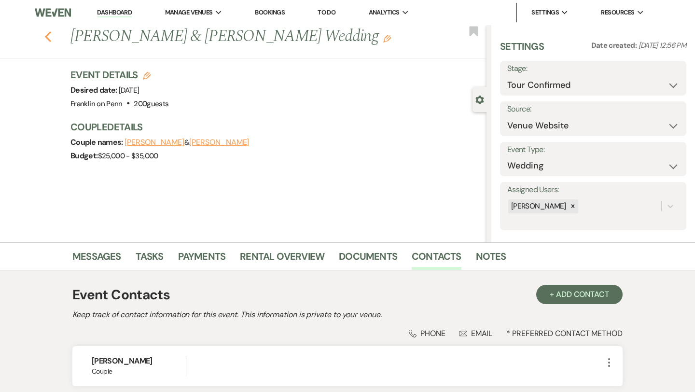
select select "2"
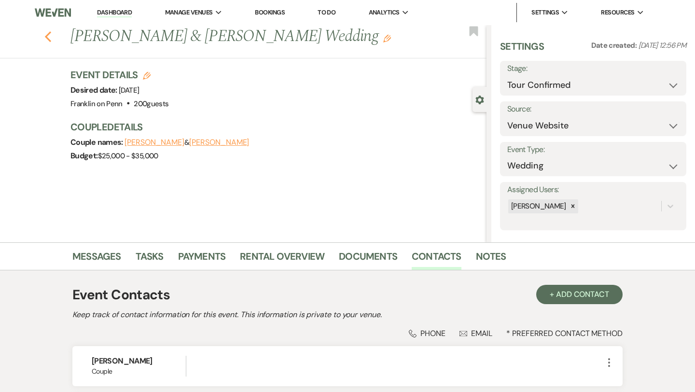
select select "2"
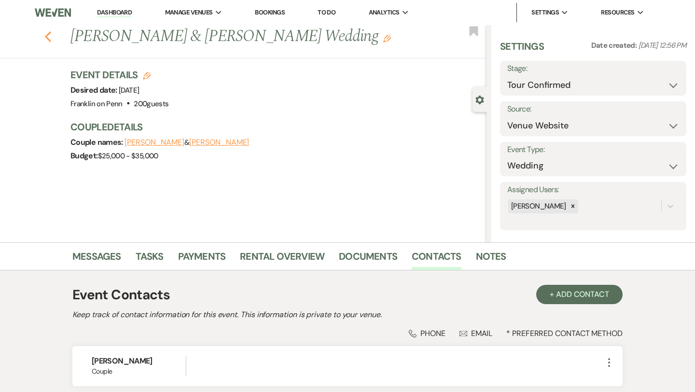
select select "2"
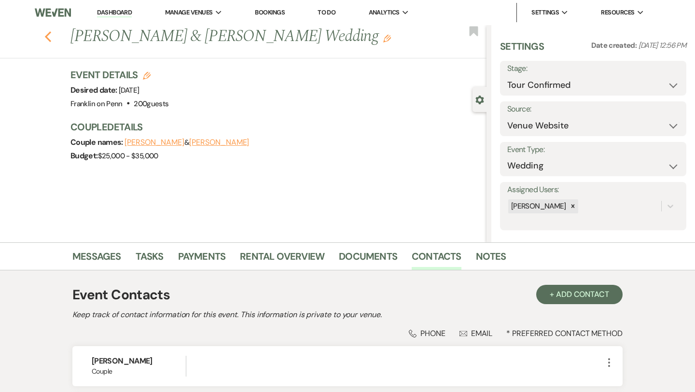
select select "2"
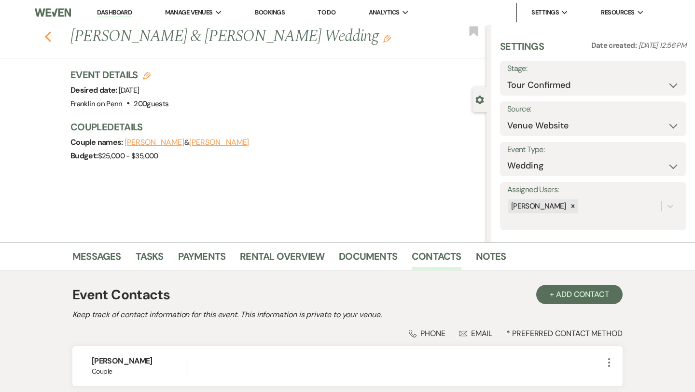
select select "4"
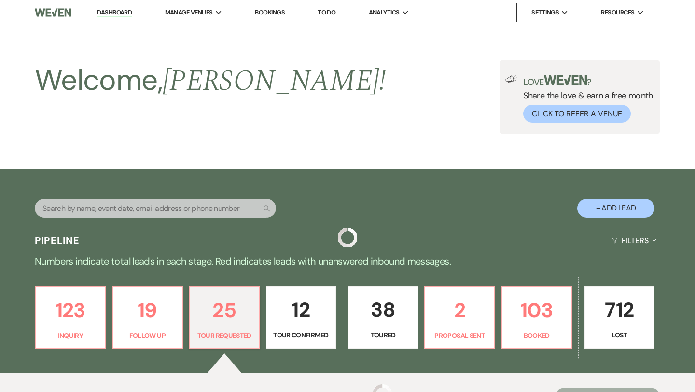
scroll to position [226, 0]
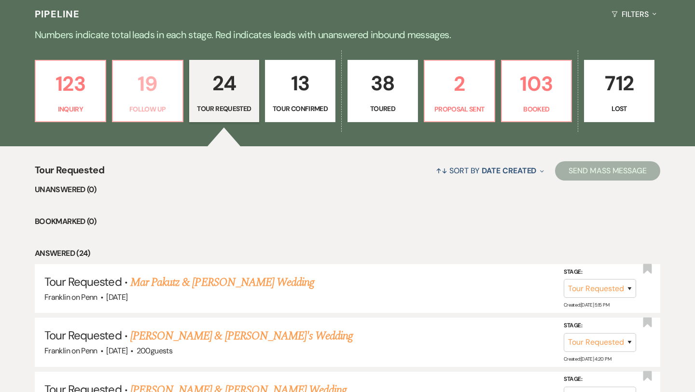
click at [153, 83] on p "19" at bounding box center [148, 84] width 58 height 32
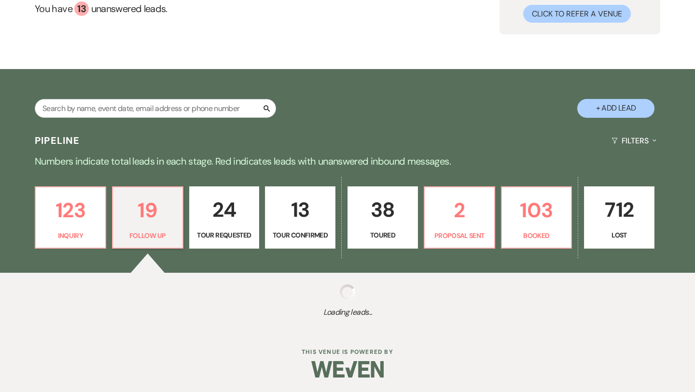
select select "9"
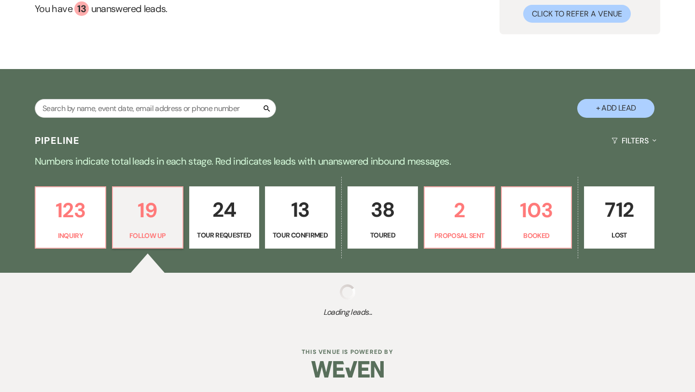
select select "9"
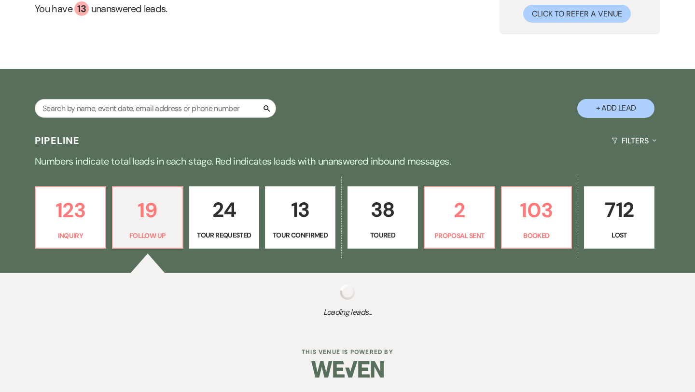
select select "9"
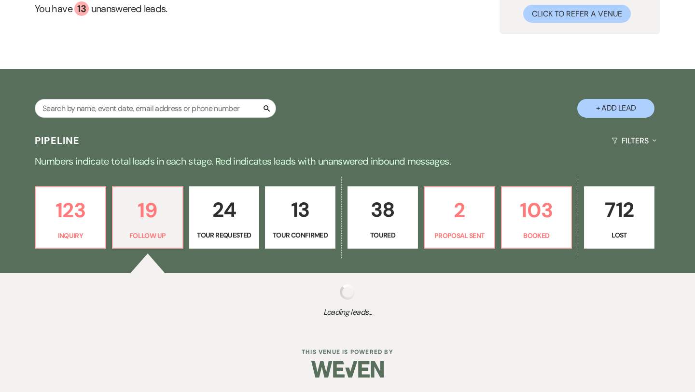
select select "9"
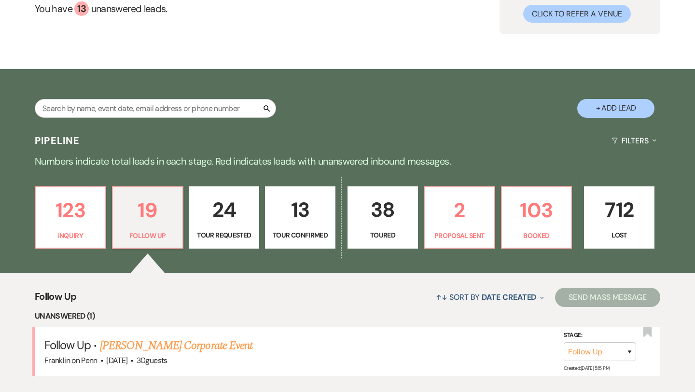
scroll to position [226, 0]
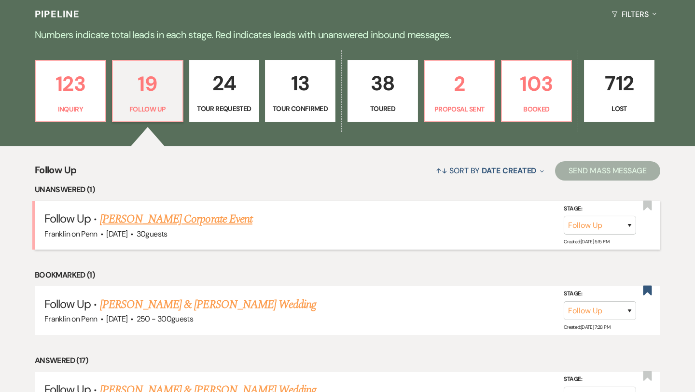
click at [192, 223] on link "[PERSON_NAME] Corporate Event" at bounding box center [176, 218] width 153 height 17
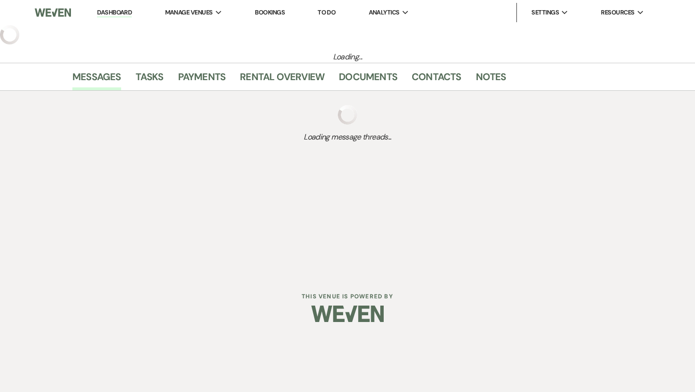
select select "9"
select select "5"
select select "9"
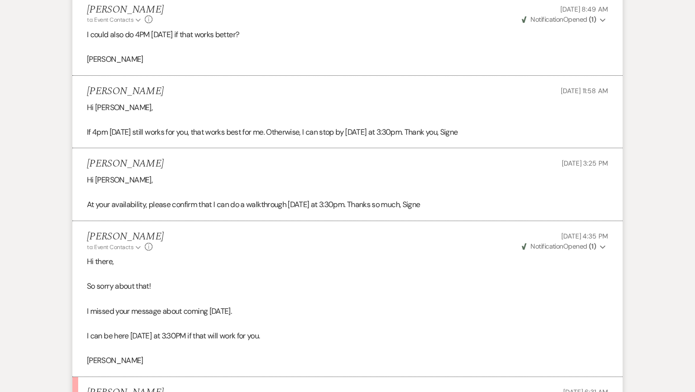
scroll to position [1563, 0]
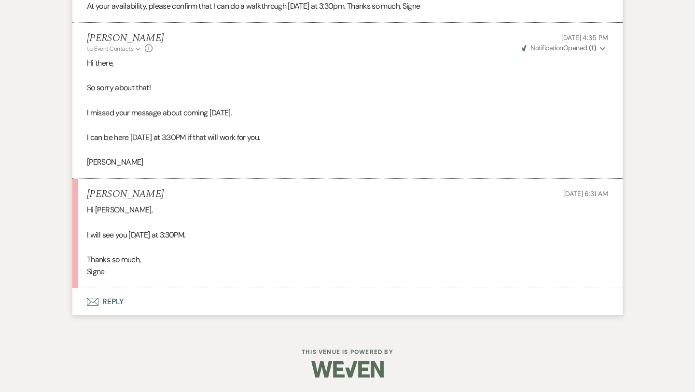
click at [115, 304] on button "Envelope Reply" at bounding box center [347, 301] width 550 height 27
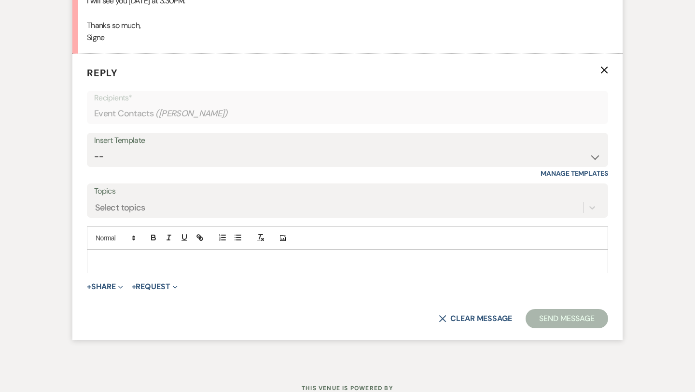
scroll to position [1798, 0]
click at [135, 268] on div at bounding box center [347, 260] width 520 height 22
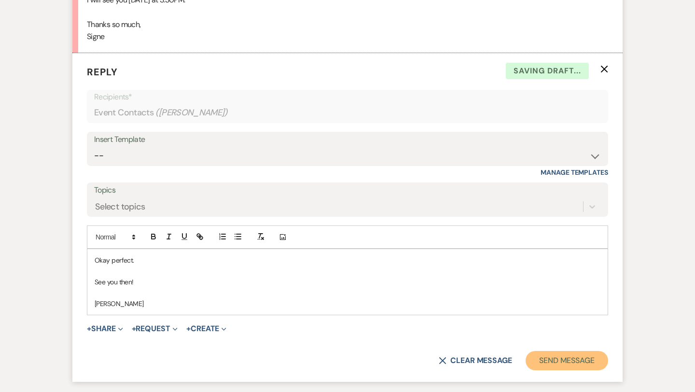
click at [537, 363] on button "Send Message" at bounding box center [567, 360] width 83 height 19
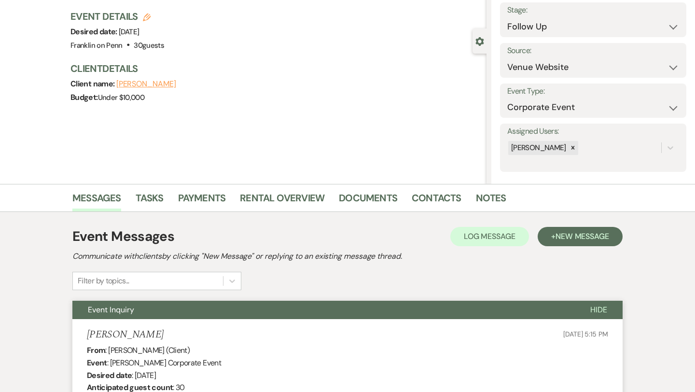
scroll to position [0, 0]
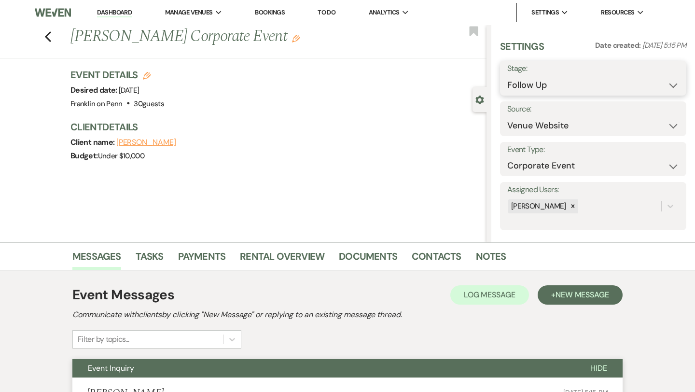
click at [552, 82] on select "Inquiry Follow Up Tour Requested Tour Confirmed Toured Proposal Sent Booked Lost" at bounding box center [593, 85] width 172 height 19
select select "4"
click at [671, 79] on button "Save" at bounding box center [667, 78] width 38 height 19
click at [50, 37] on icon "Previous" at bounding box center [47, 37] width 7 height 12
select select "9"
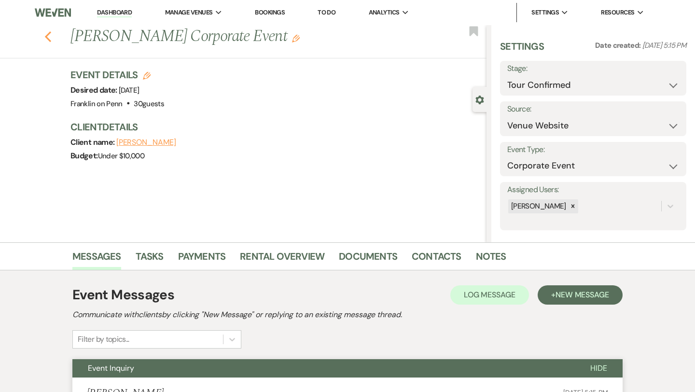
select select "9"
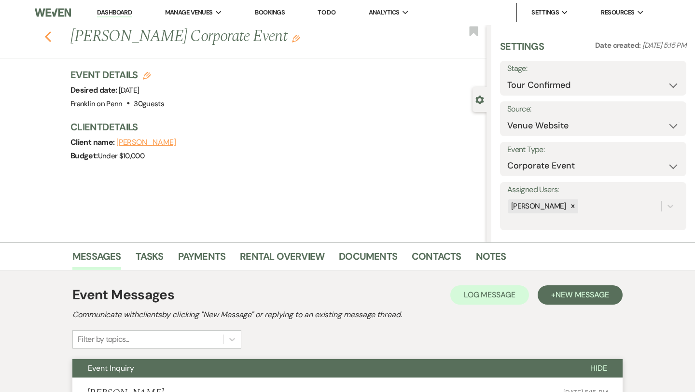
select select "9"
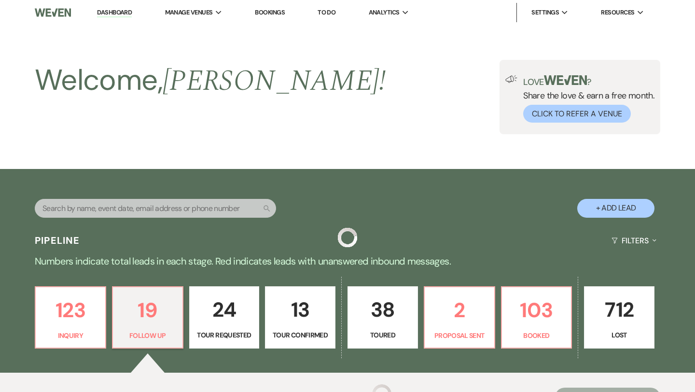
scroll to position [226, 0]
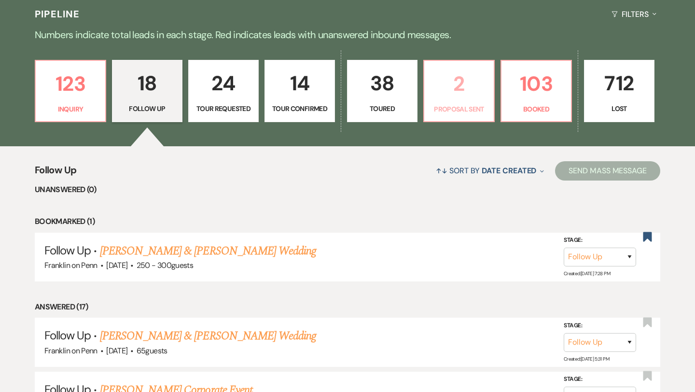
click at [462, 84] on p "2" at bounding box center [459, 84] width 58 height 32
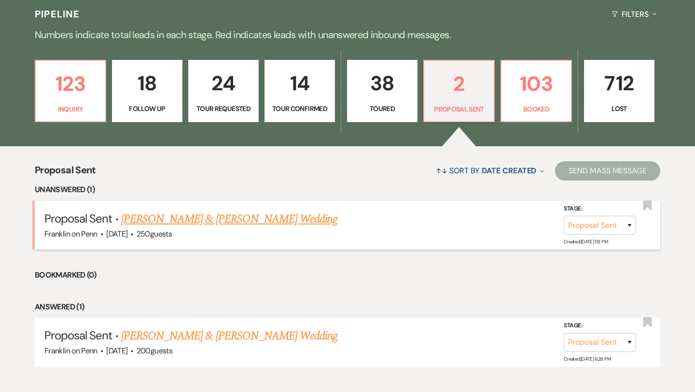
click at [192, 221] on link "[PERSON_NAME] & [PERSON_NAME] Wedding" at bounding box center [229, 218] width 216 height 17
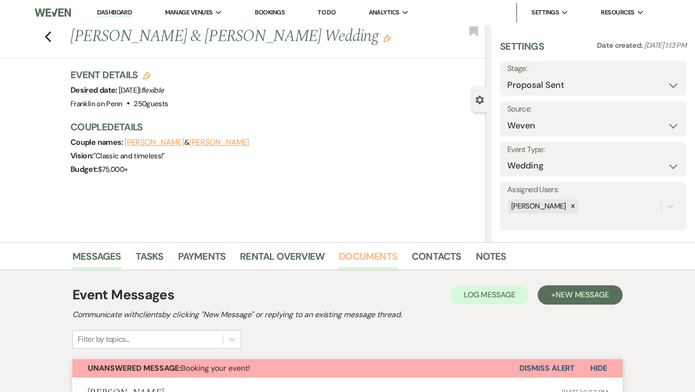
click at [382, 253] on link "Documents" at bounding box center [368, 259] width 58 height 21
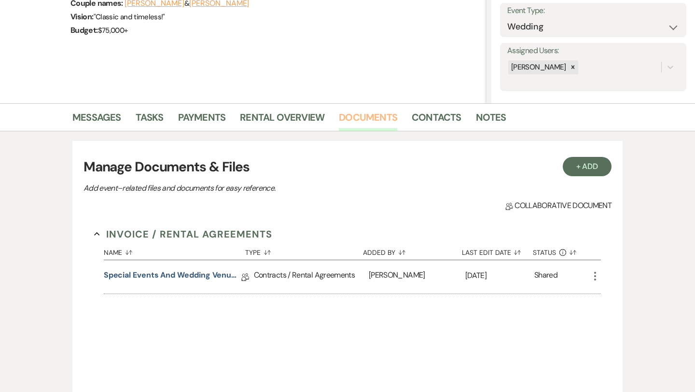
scroll to position [139, 0]
click at [226, 276] on link "Special Events and Wedding Venue Contract" at bounding box center [173, 276] width 138 height 15
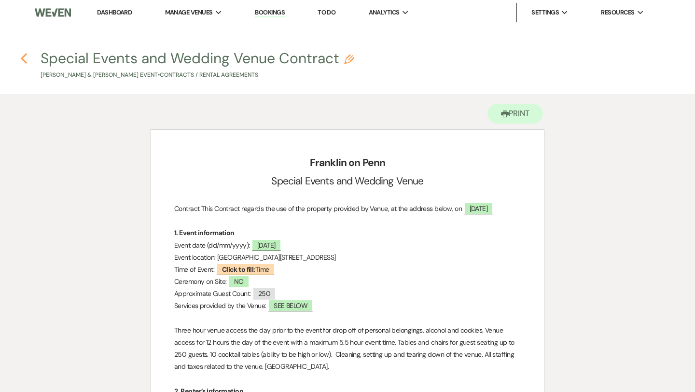
click at [24, 57] on use "button" at bounding box center [24, 58] width 6 height 11
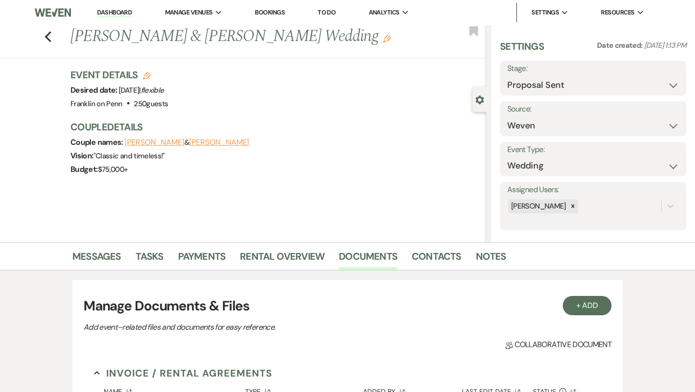
scroll to position [139, 0]
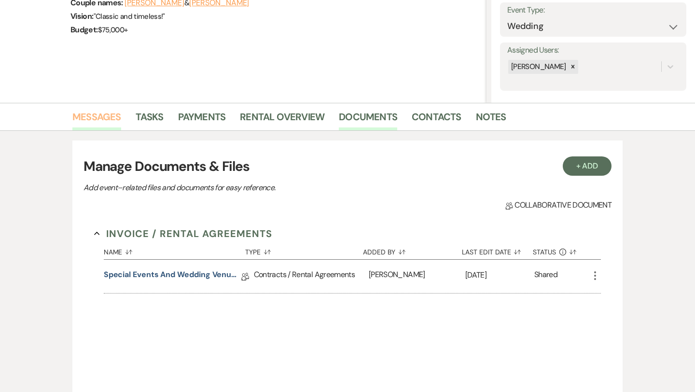
click at [115, 118] on link "Messages" at bounding box center [96, 119] width 49 height 21
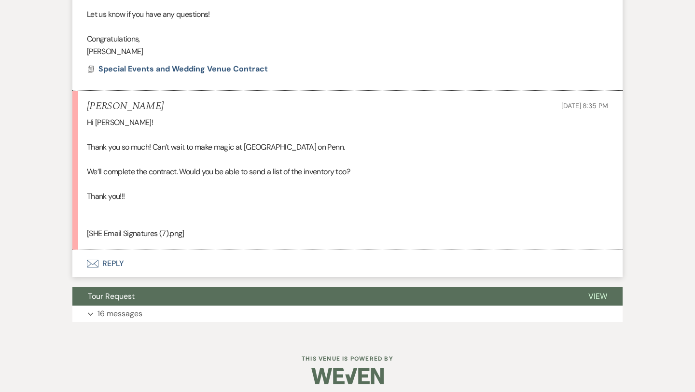
scroll to position [509, 0]
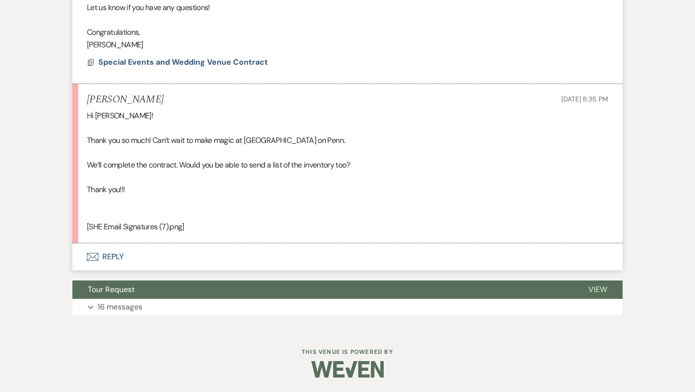
click at [117, 255] on button "Envelope Reply" at bounding box center [347, 256] width 550 height 27
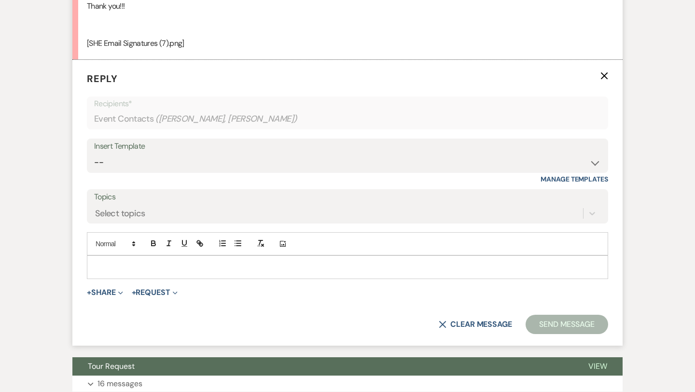
scroll to position [699, 0]
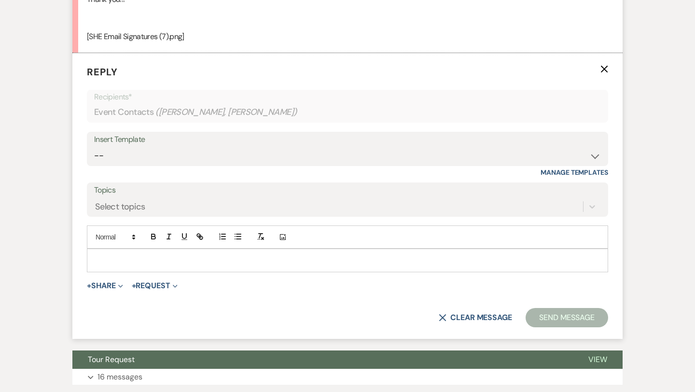
click at [137, 255] on p at bounding box center [348, 260] width 506 height 11
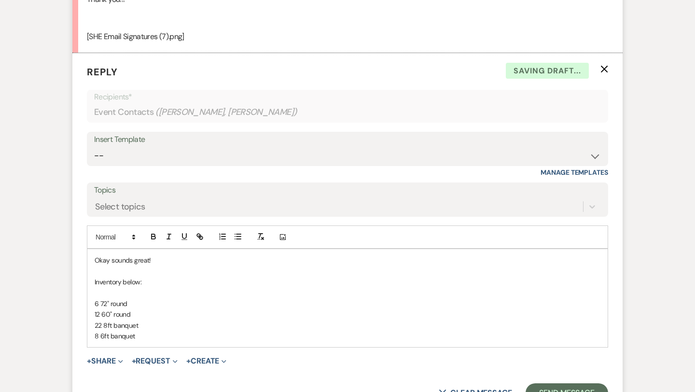
click at [135, 315] on p "12 60" round" at bounding box center [348, 314] width 506 height 11
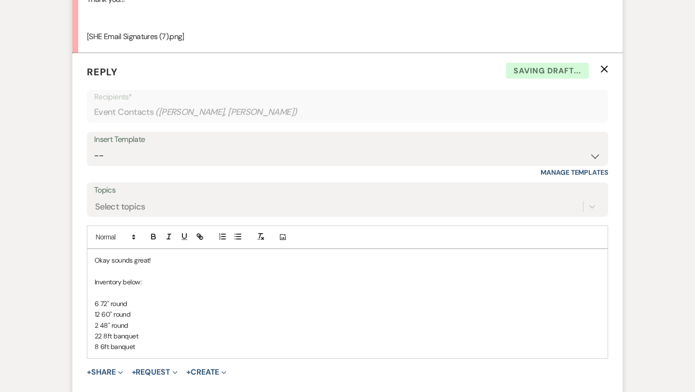
click at [137, 345] on p "8 6ft banquet" at bounding box center [348, 346] width 506 height 11
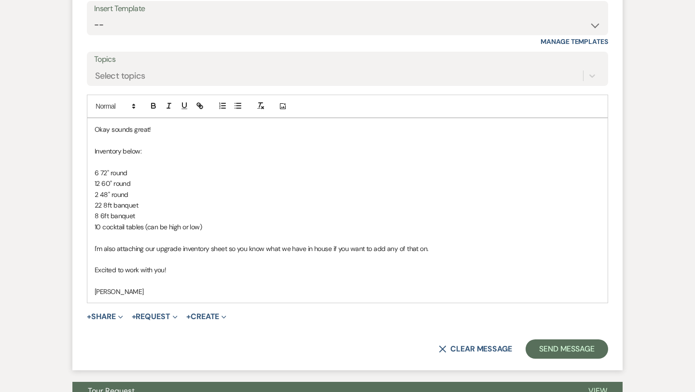
scroll to position [829, 0]
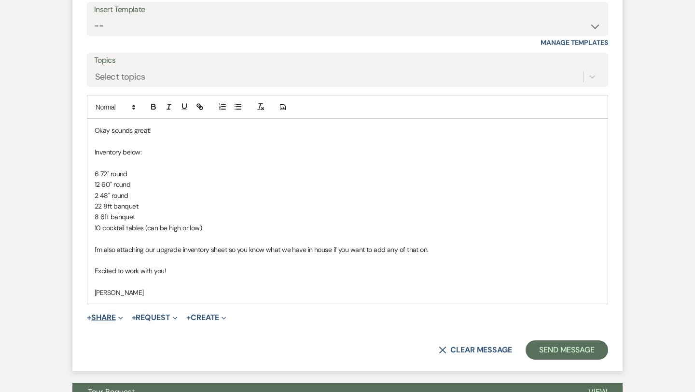
click at [106, 319] on button "+ Share Expand" at bounding box center [105, 318] width 36 height 8
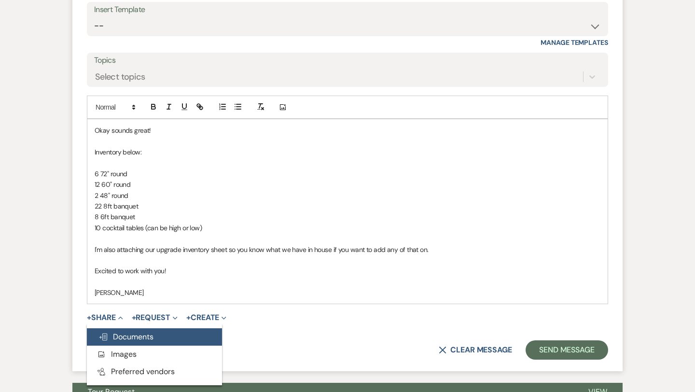
click at [128, 336] on span "Doc Upload Documents" at bounding box center [125, 337] width 55 height 10
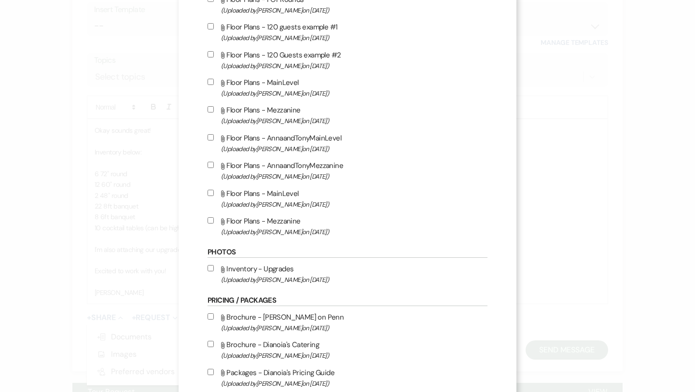
scroll to position [373, 0]
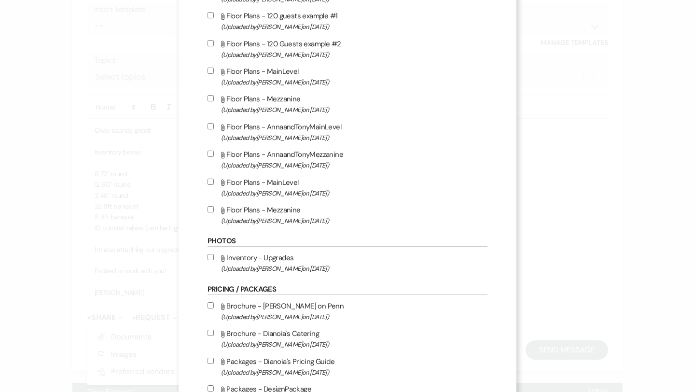
click at [210, 260] on input "Attach File Inventory - Upgrades (Uploaded by [PERSON_NAME] on [DATE] )" at bounding box center [211, 257] width 6 height 6
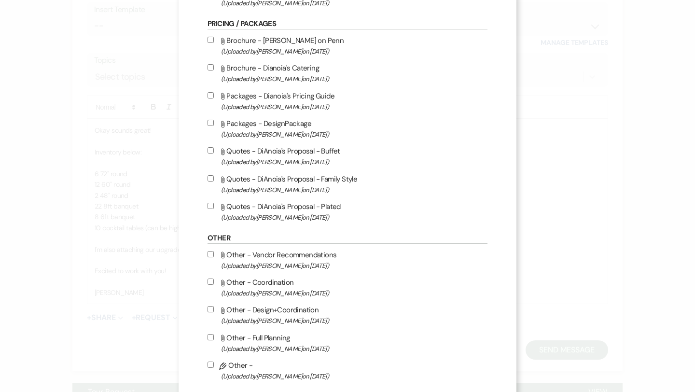
scroll to position [694, 0]
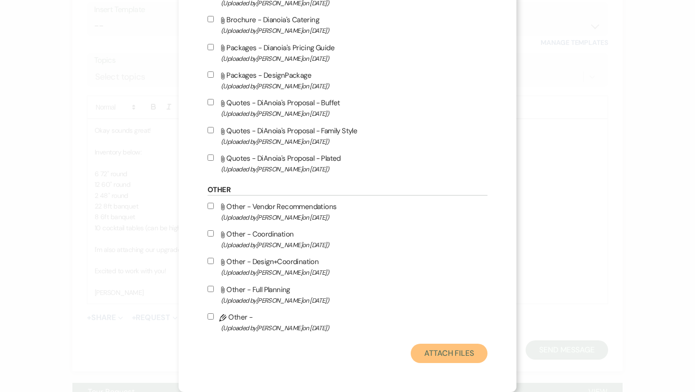
click at [446, 353] on button "Attach Files" at bounding box center [449, 353] width 77 height 19
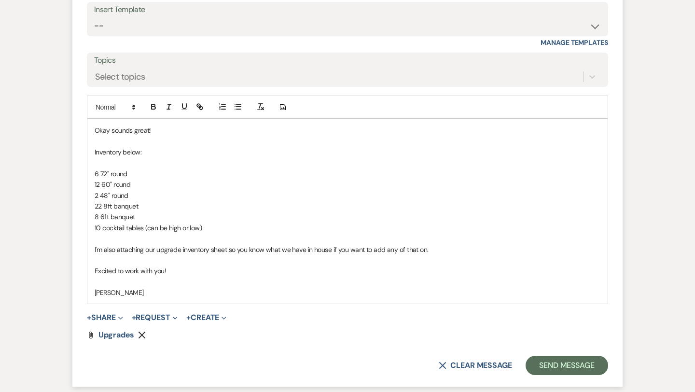
click at [221, 229] on p "10 cocktail tables (can be high or low)" at bounding box center [348, 228] width 506 height 11
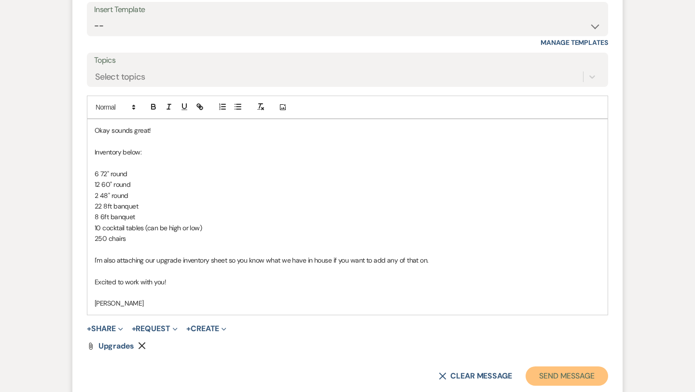
click at [555, 378] on button "Send Message" at bounding box center [567, 375] width 83 height 19
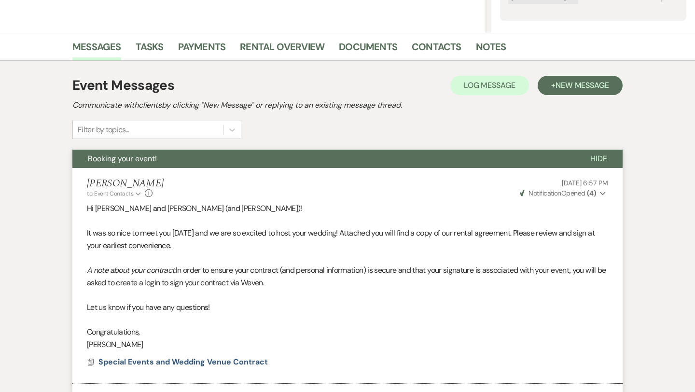
scroll to position [0, 0]
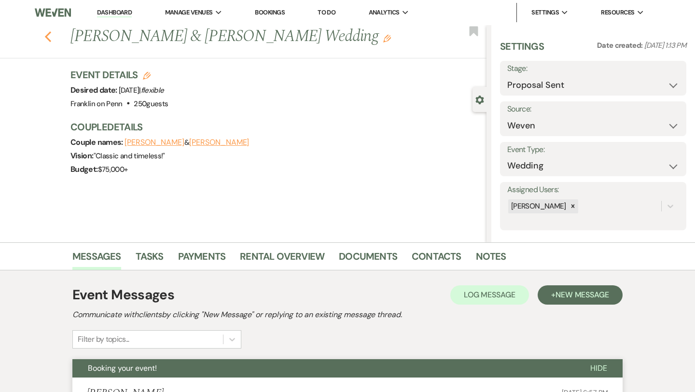
click at [45, 38] on icon "Previous" at bounding box center [47, 37] width 7 height 12
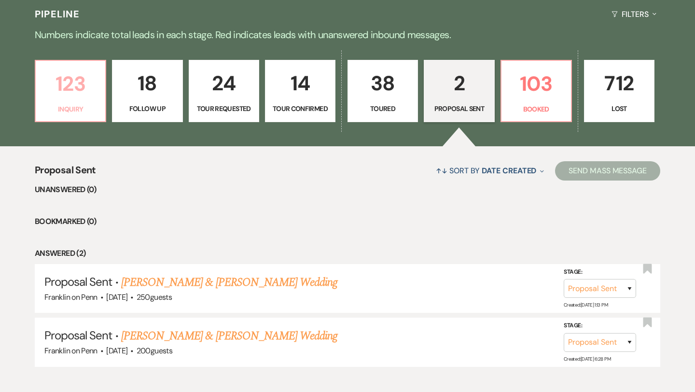
click at [81, 87] on p "123" at bounding box center [71, 84] width 58 height 32
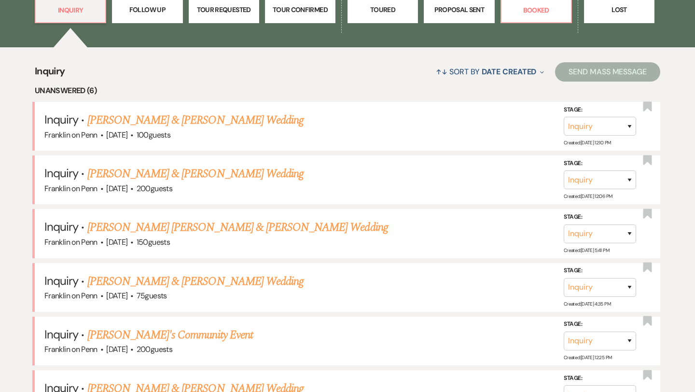
scroll to position [327, 0]
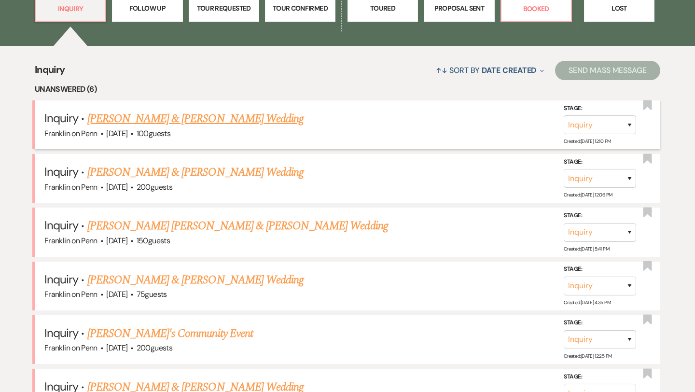
click at [241, 121] on link "[PERSON_NAME] & [PERSON_NAME] Wedding" at bounding box center [195, 118] width 216 height 17
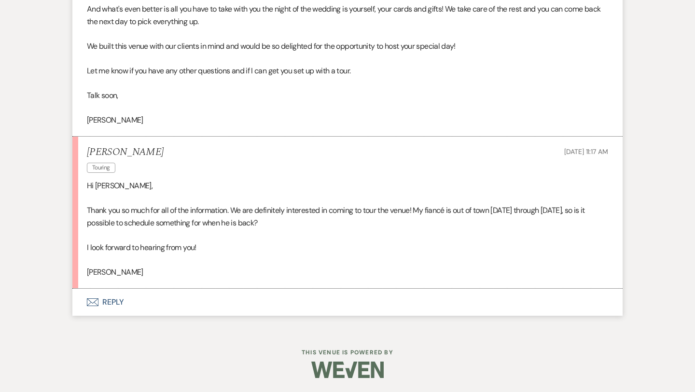
scroll to position [963, 0]
click at [112, 301] on button "Envelope Reply" at bounding box center [347, 302] width 550 height 27
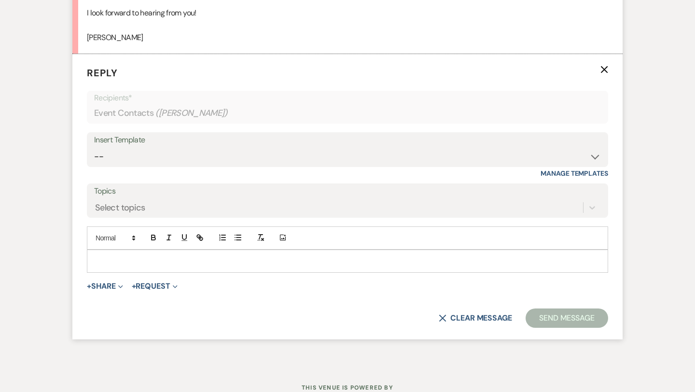
scroll to position [1198, 0]
click at [136, 259] on p at bounding box center [348, 260] width 506 height 11
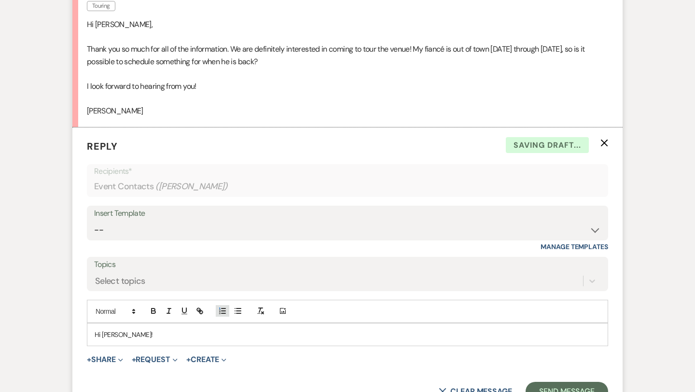
scroll to position [1121, 0]
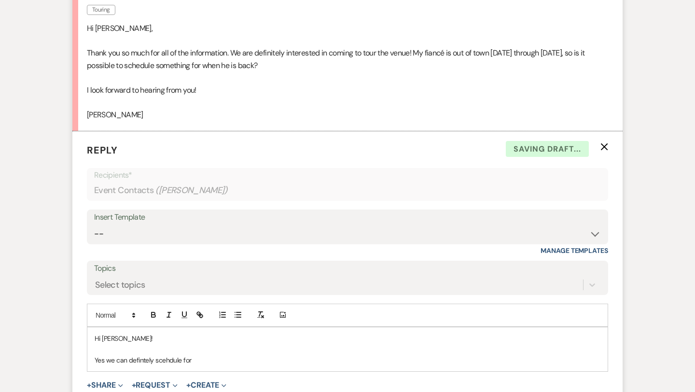
click at [140, 358] on p "Yes we can defintely scehdule for" at bounding box center [348, 360] width 506 height 11
click at [169, 358] on p "Yes we can definitely scehdule for" at bounding box center [348, 360] width 506 height 11
click at [203, 355] on p "Yes we can definitely schedule for" at bounding box center [348, 360] width 506 height 11
click at [232, 361] on p "Yes we can definitely schedule for when your fiance returns." at bounding box center [348, 360] width 506 height 11
click at [238, 358] on p "Yes we can definitely schedule for when your fiance returns." at bounding box center [348, 360] width 506 height 11
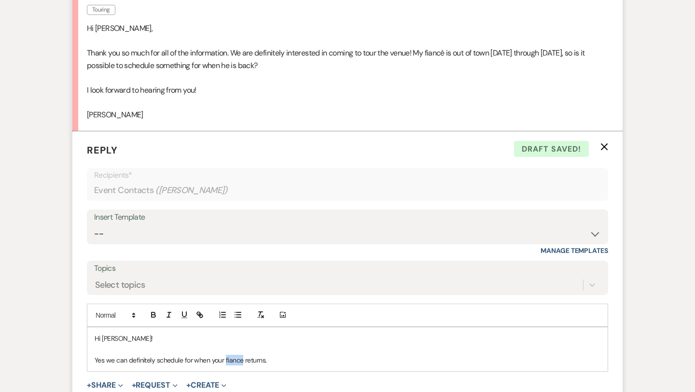
click at [232, 358] on p "Yes we can definitely schedule for when your fiance returns." at bounding box center [348, 360] width 506 height 11
click at [278, 355] on p "Yes we can definitely schedule for when your fiance returns." at bounding box center [348, 360] width 506 height 11
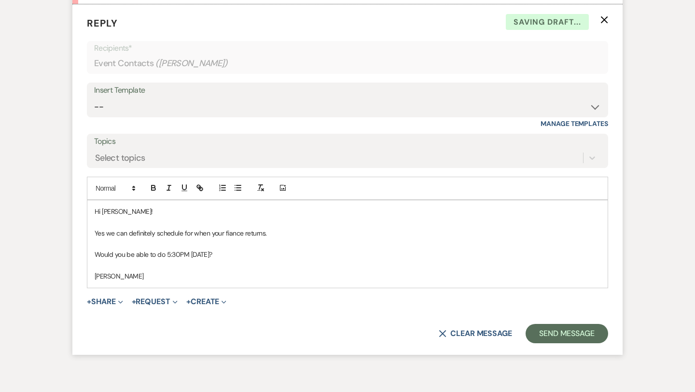
scroll to position [1248, 0]
click at [587, 334] on button "Send Message" at bounding box center [567, 332] width 83 height 19
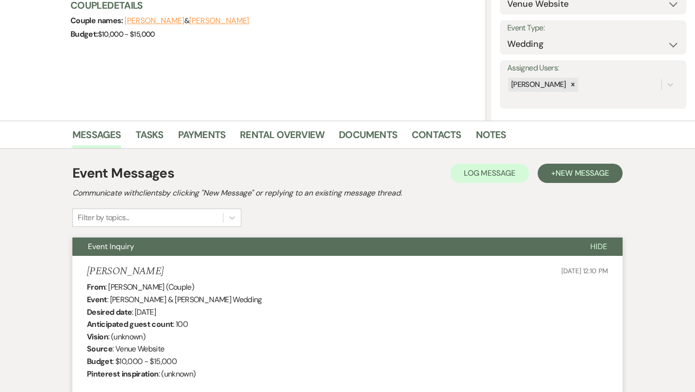
scroll to position [0, 0]
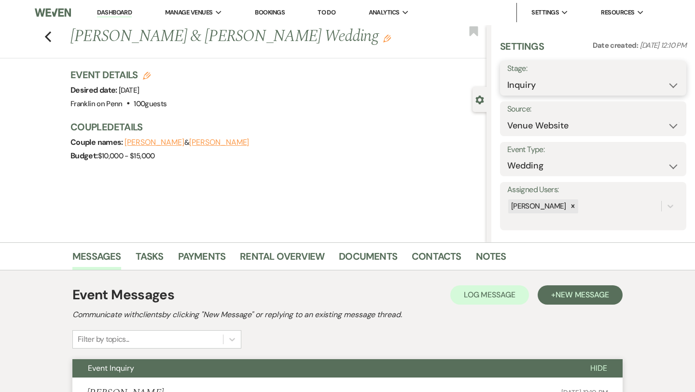
click at [528, 89] on select "Inquiry Follow Up Tour Requested Tour Confirmed Toured Proposal Sent Booked Lost" at bounding box center [593, 85] width 172 height 19
click at [661, 71] on button "Save" at bounding box center [667, 78] width 38 height 19
click at [48, 39] on use "button" at bounding box center [48, 36] width 6 height 11
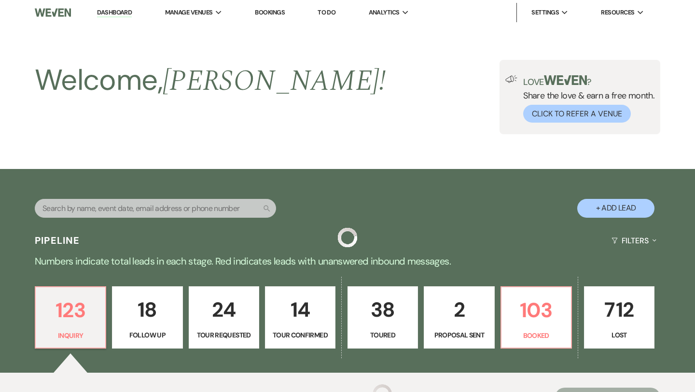
scroll to position [327, 0]
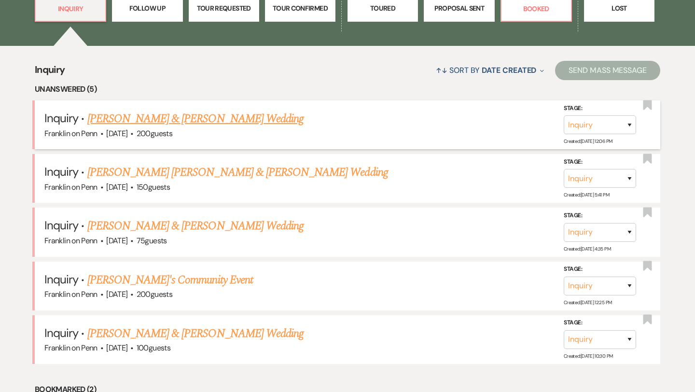
click at [244, 115] on link "[PERSON_NAME] & [PERSON_NAME] Wedding" at bounding box center [195, 118] width 216 height 17
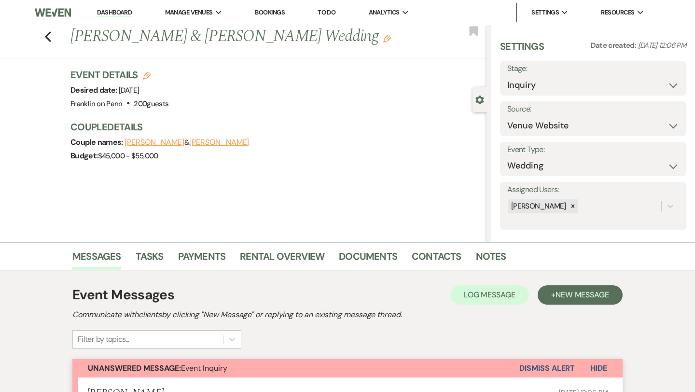
scroll to position [285, 0]
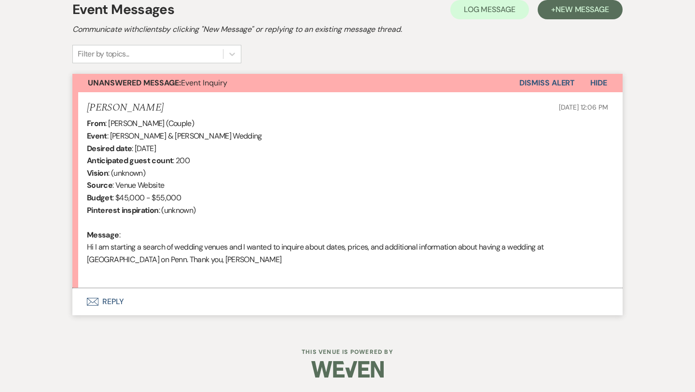
click at [117, 300] on button "Envelope Reply" at bounding box center [347, 301] width 550 height 27
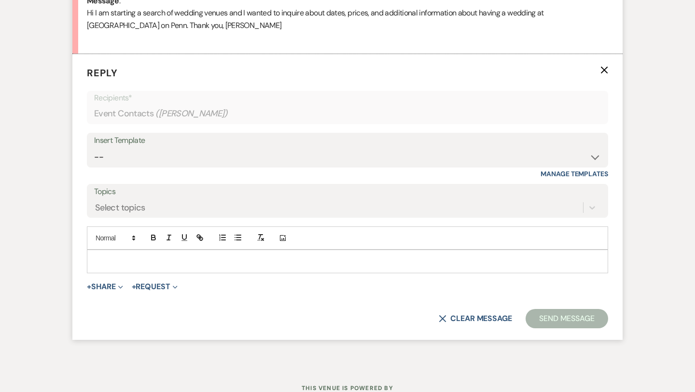
scroll to position [520, 0]
click at [167, 164] on select "-- Weven Planning Portal Introduction (Booked Events) Initial Inquiry Response …" at bounding box center [347, 156] width 507 height 19
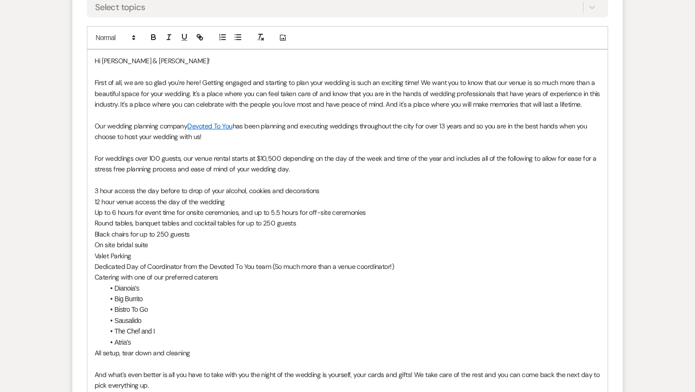
scroll to position [966, 0]
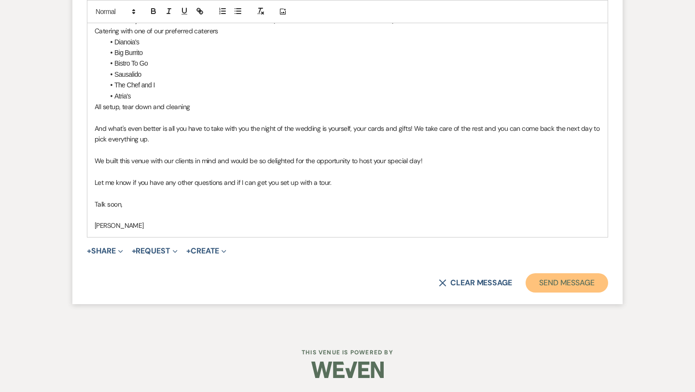
click at [561, 281] on button "Send Message" at bounding box center [567, 282] width 83 height 19
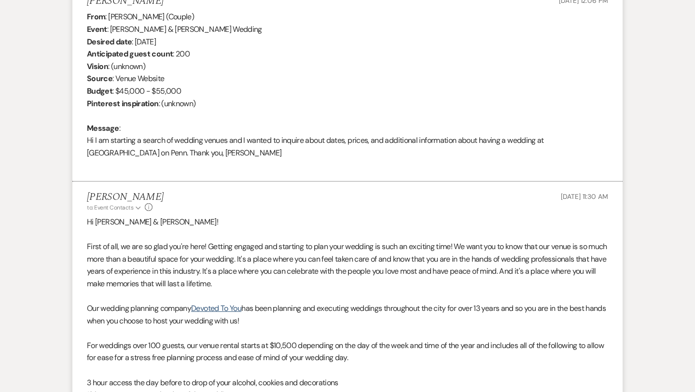
scroll to position [0, 0]
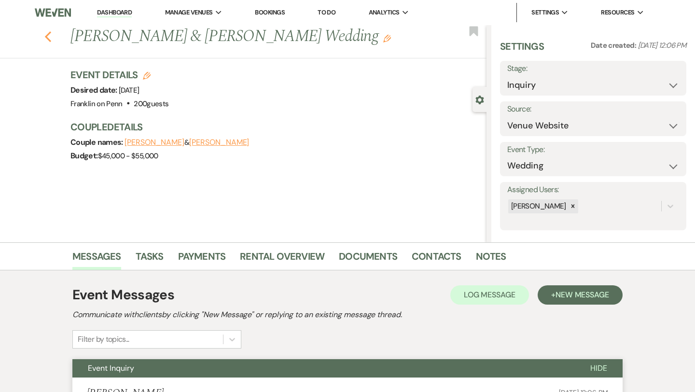
click at [49, 41] on icon "Previous" at bounding box center [47, 37] width 7 height 12
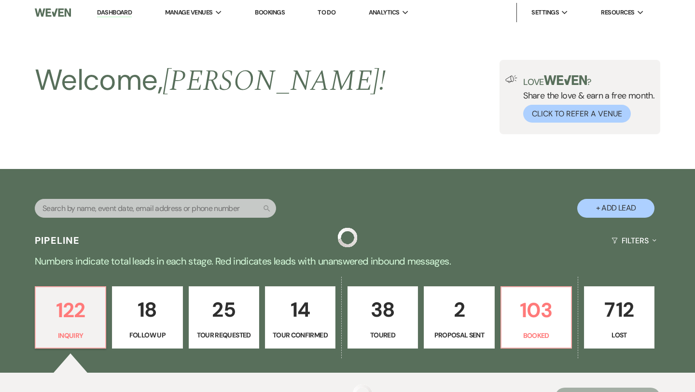
scroll to position [327, 0]
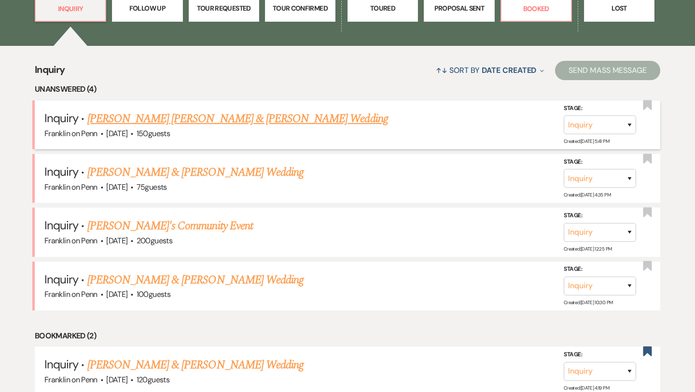
click at [220, 121] on link "[PERSON_NAME] [PERSON_NAME] & [PERSON_NAME] Wedding" at bounding box center [237, 118] width 301 height 17
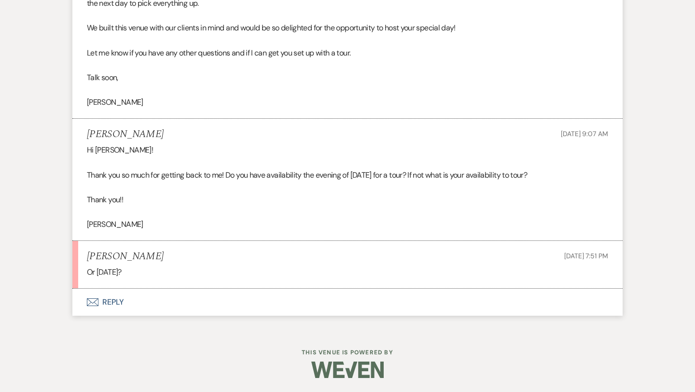
scroll to position [981, 0]
click at [117, 303] on button "Envelope Reply" at bounding box center [347, 302] width 550 height 27
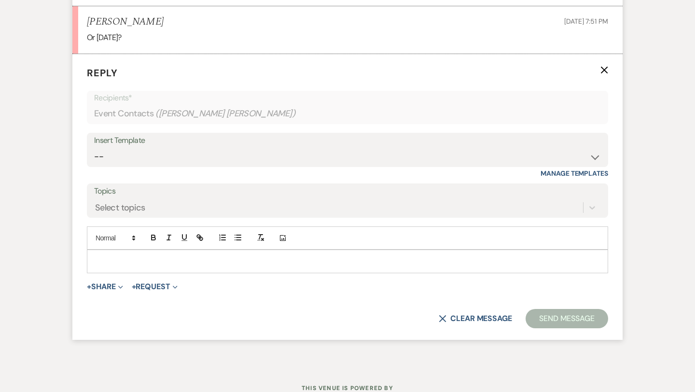
scroll to position [1217, 0]
click at [128, 264] on p at bounding box center [348, 260] width 506 height 11
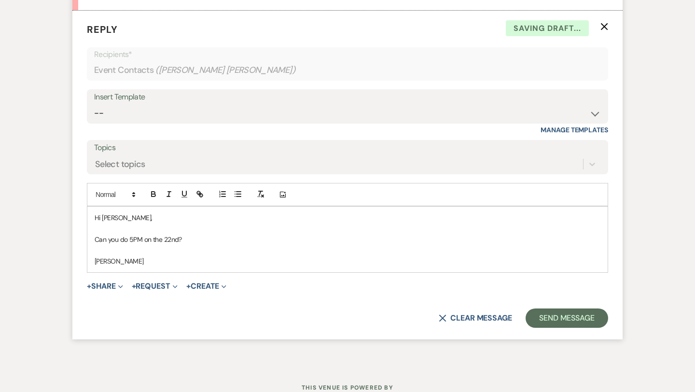
scroll to position [1267, 0]
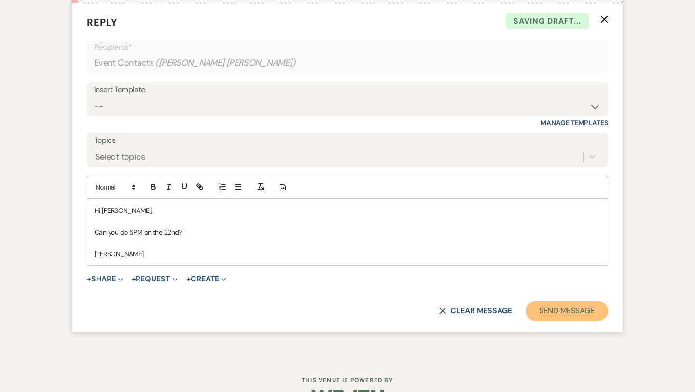
click at [568, 308] on button "Send Message" at bounding box center [567, 310] width 83 height 19
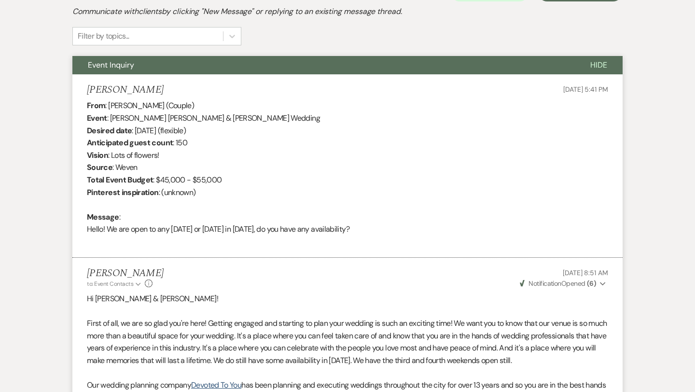
scroll to position [0, 0]
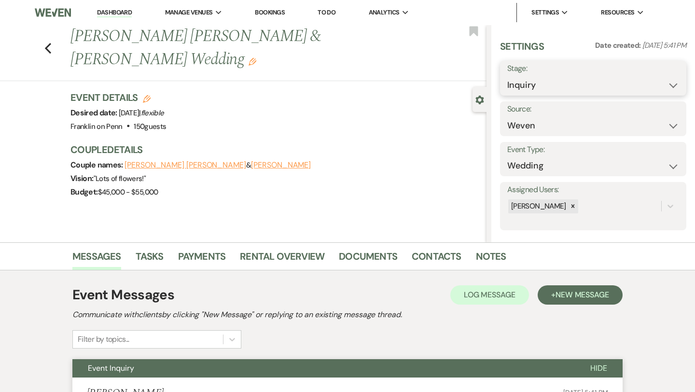
click at [563, 90] on select "Inquiry Follow Up Tour Requested Tour Confirmed Toured Proposal Sent Booked Lost" at bounding box center [593, 85] width 172 height 19
click at [667, 81] on button "Save" at bounding box center [667, 78] width 38 height 19
click at [48, 42] on icon "Previous" at bounding box center [47, 48] width 7 height 12
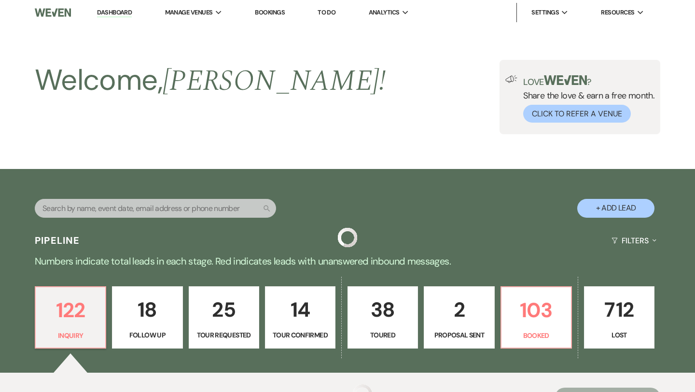
scroll to position [327, 0]
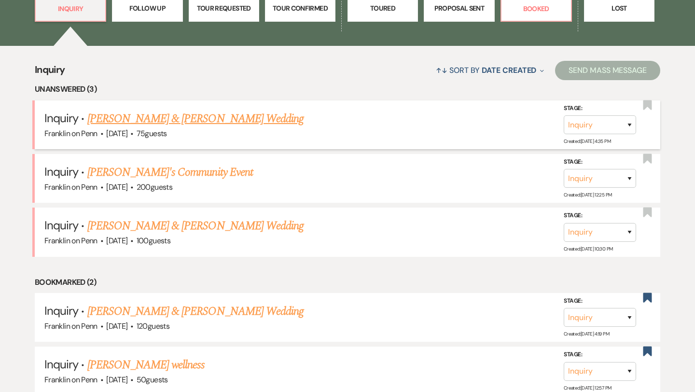
click at [238, 118] on link "[PERSON_NAME] & [PERSON_NAME] Wedding" at bounding box center [195, 118] width 216 height 17
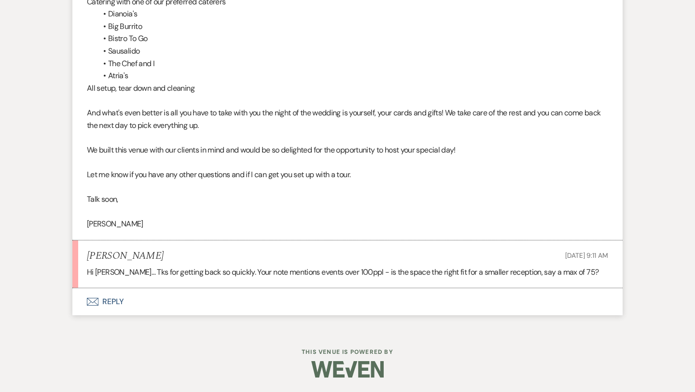
scroll to position [860, 0]
click at [121, 301] on button "Envelope Reply" at bounding box center [347, 301] width 550 height 27
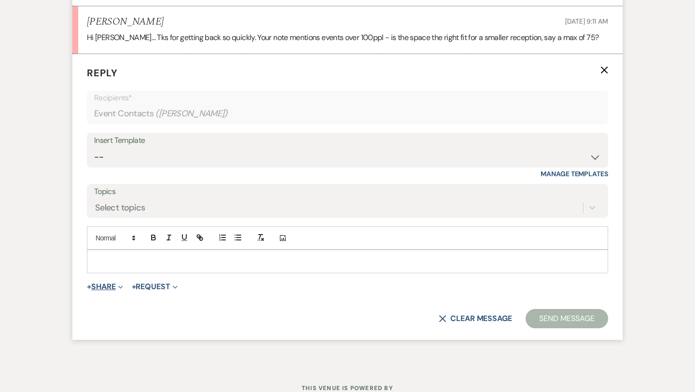
scroll to position [1095, 0]
click at [125, 258] on p at bounding box center [348, 260] width 506 height 11
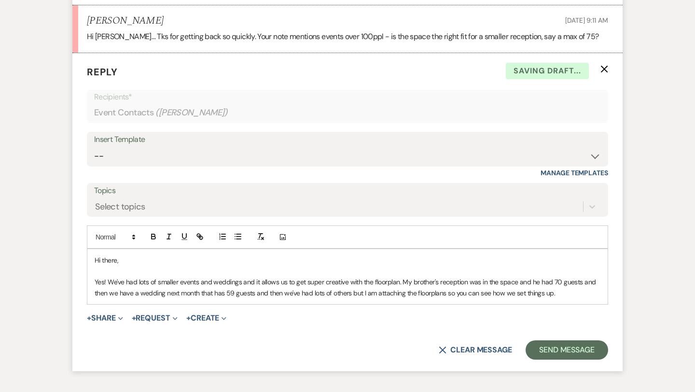
click at [429, 292] on p "Yes! We've had lots of smaller events and weddings and it allows us to get supe…" at bounding box center [348, 288] width 506 height 22
click at [578, 297] on p "Yes! We've had lots of smaller events and weddings and it allows us to get supe…" at bounding box center [348, 288] width 506 height 22
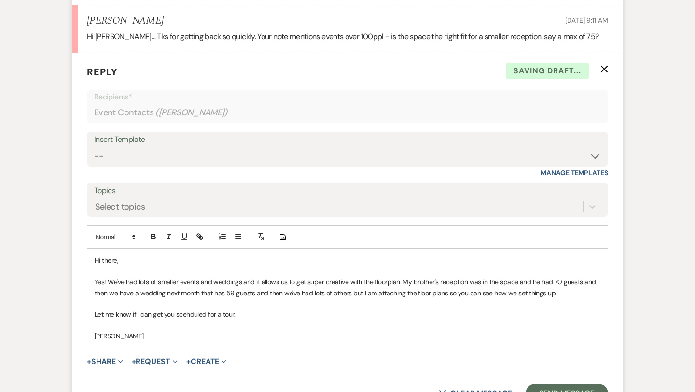
click at [181, 312] on p "Let me know if I can get you scehduled for a tour." at bounding box center [348, 314] width 506 height 11
click at [194, 314] on p "Let me know if I can get you scehduled for a tour." at bounding box center [348, 314] width 506 height 11
click at [109, 362] on button "+ Share Expand" at bounding box center [105, 362] width 36 height 8
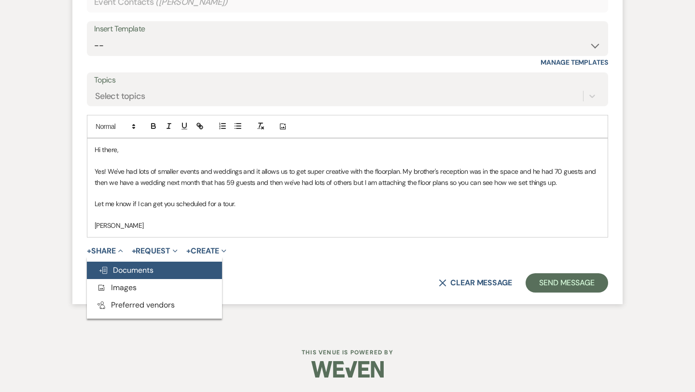
click at [141, 269] on span "Doc Upload Documents" at bounding box center [125, 270] width 55 height 10
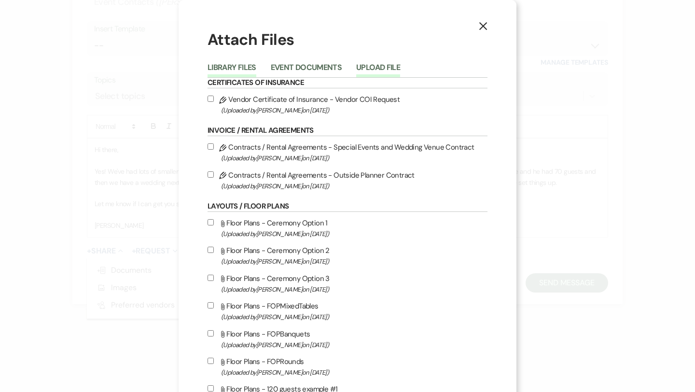
click at [367, 65] on button "Upload File" at bounding box center [378, 71] width 44 height 14
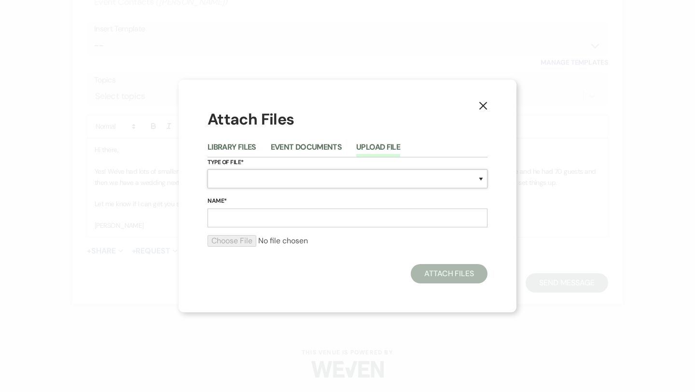
click at [254, 179] on select "Special Event Insurance Vendor Certificate of Insurance Contracts / Rental Agre…" at bounding box center [348, 178] width 280 height 19
click at [243, 223] on input "Name*" at bounding box center [348, 218] width 280 height 19
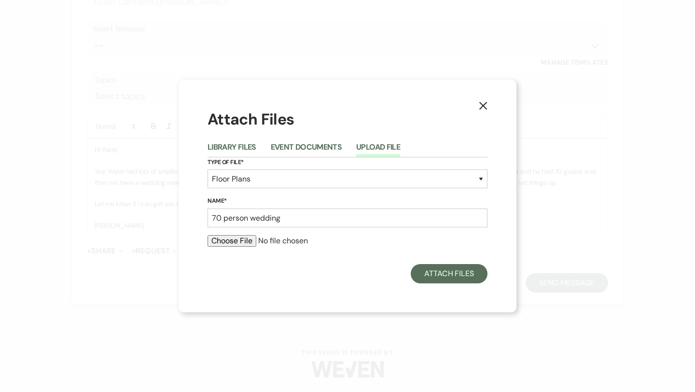
click at [225, 243] on input "file" at bounding box center [348, 241] width 280 height 12
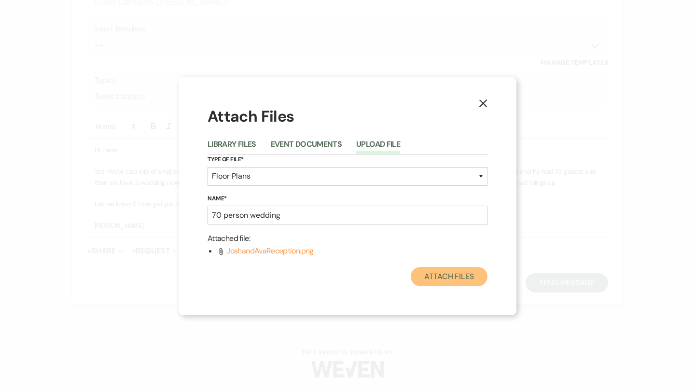
click at [454, 278] on button "Attach Files" at bounding box center [449, 276] width 77 height 19
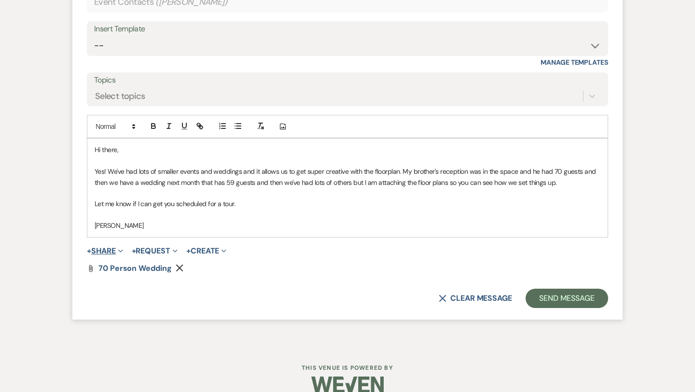
click at [112, 250] on button "+ Share Expand" at bounding box center [105, 251] width 36 height 8
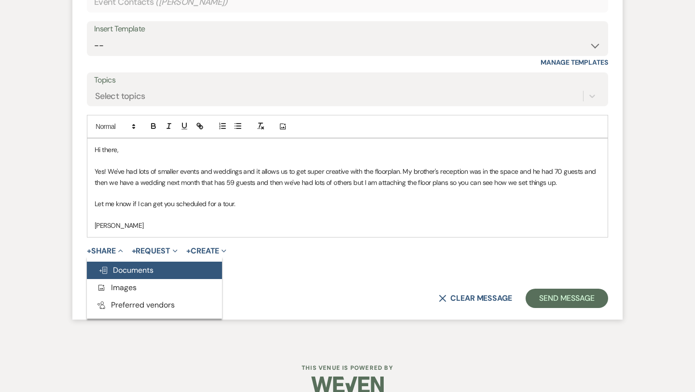
click at [126, 270] on span "Doc Upload Documents" at bounding box center [125, 270] width 55 height 10
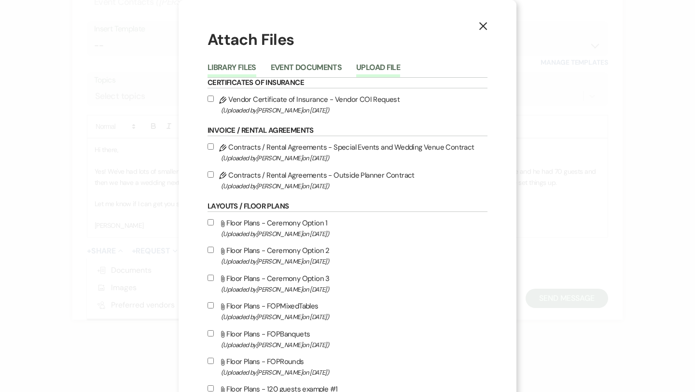
click at [362, 65] on button "Upload File" at bounding box center [378, 71] width 44 height 14
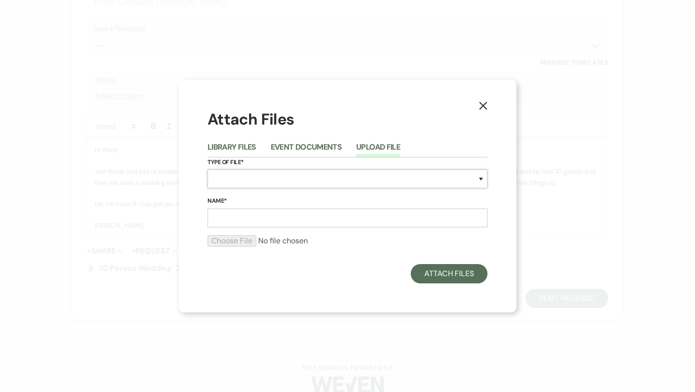
click at [238, 181] on select "Special Event Insurance Vendor Certificate of Insurance Contracts / Rental Agre…" at bounding box center [348, 178] width 280 height 19
click at [240, 221] on input "Name*" at bounding box center [348, 218] width 280 height 19
click at [232, 242] on input "file" at bounding box center [348, 241] width 280 height 12
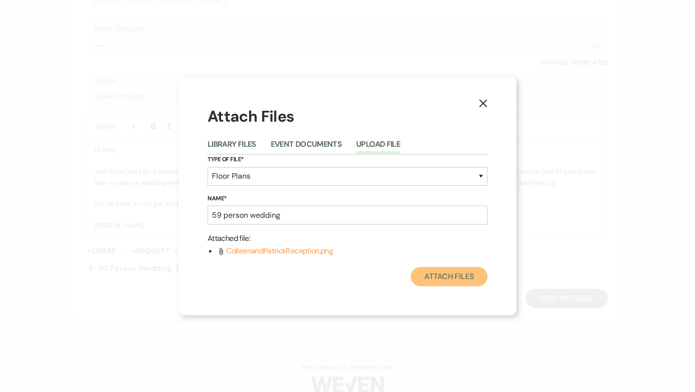
click at [457, 271] on button "Attach Files" at bounding box center [449, 276] width 77 height 19
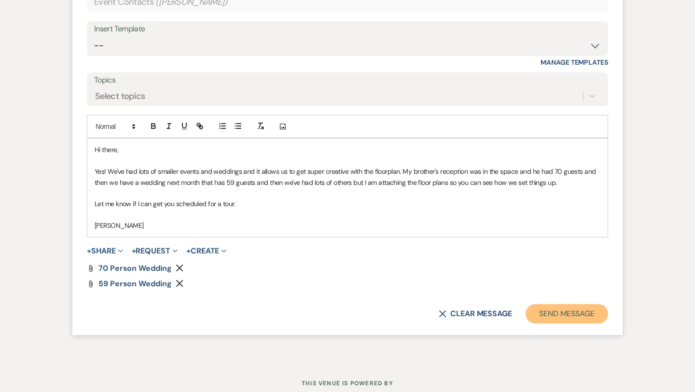
click at [549, 308] on button "Send Message" at bounding box center [567, 313] width 83 height 19
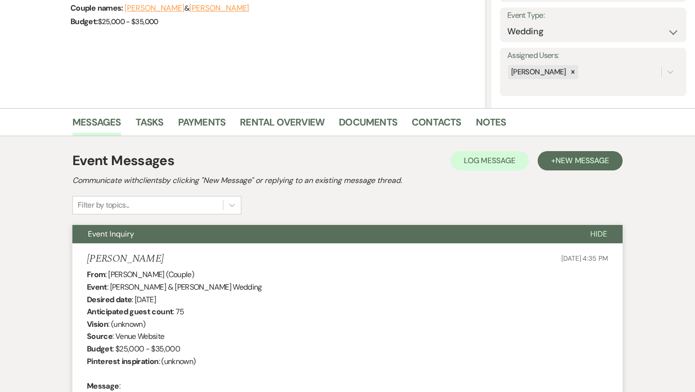
scroll to position [0, 0]
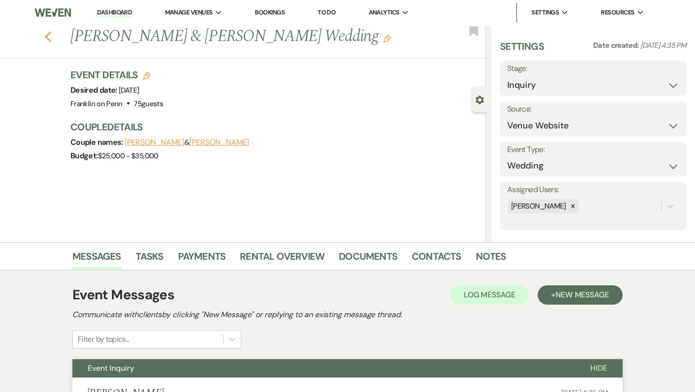
click at [48, 38] on use "button" at bounding box center [48, 36] width 6 height 11
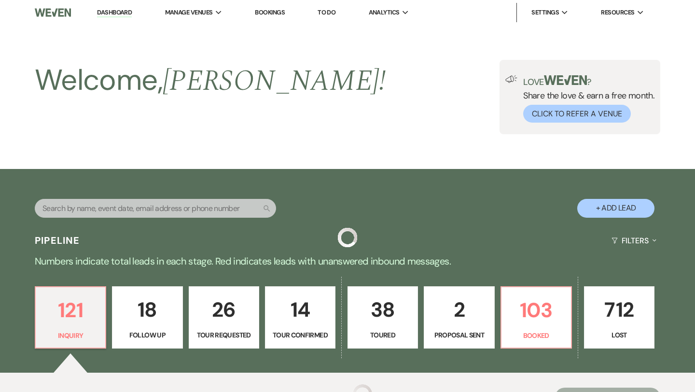
scroll to position [327, 0]
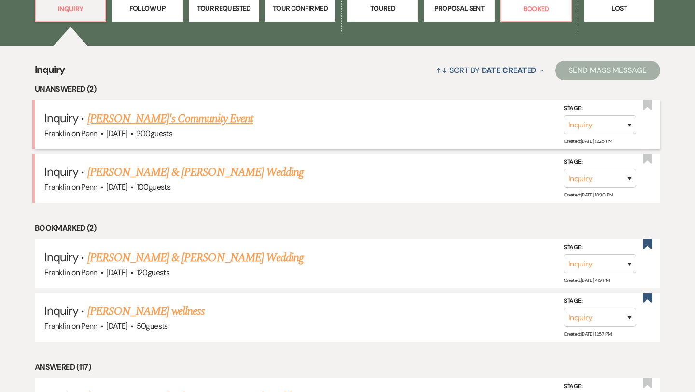
click at [182, 124] on link "[PERSON_NAME]'s Community Event" at bounding box center [170, 118] width 166 height 17
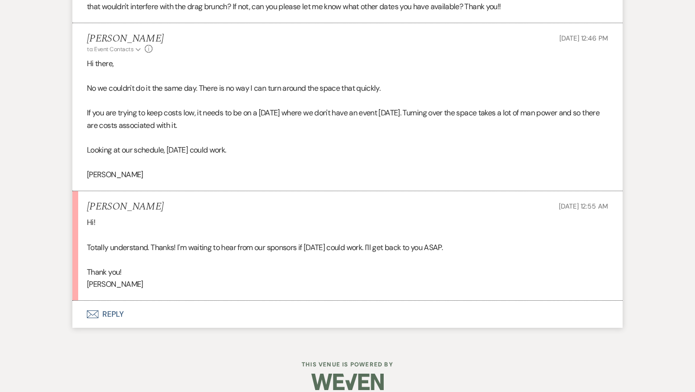
scroll to position [890, 0]
click at [119, 301] on button "Envelope Reply" at bounding box center [347, 314] width 550 height 27
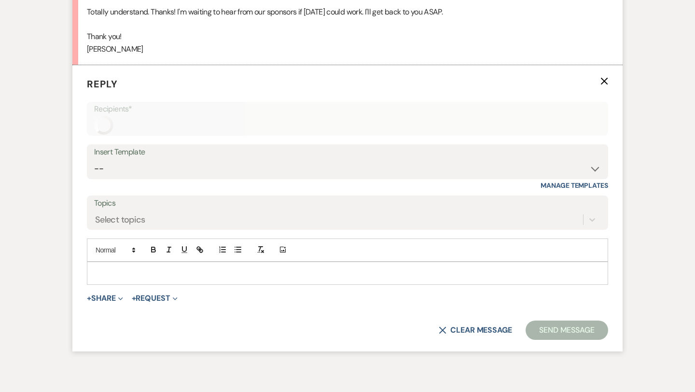
click at [157, 268] on p at bounding box center [348, 273] width 506 height 11
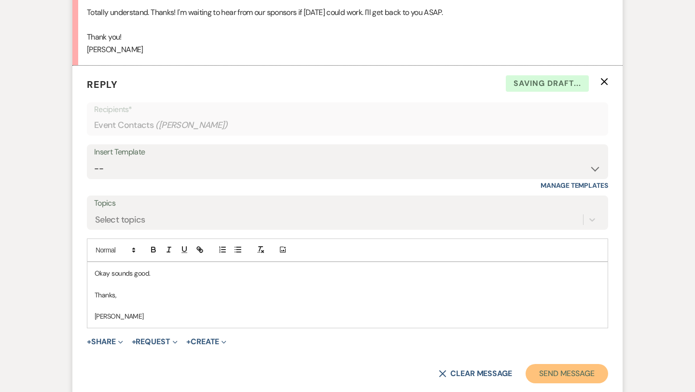
click at [553, 364] on button "Send Message" at bounding box center [567, 373] width 83 height 19
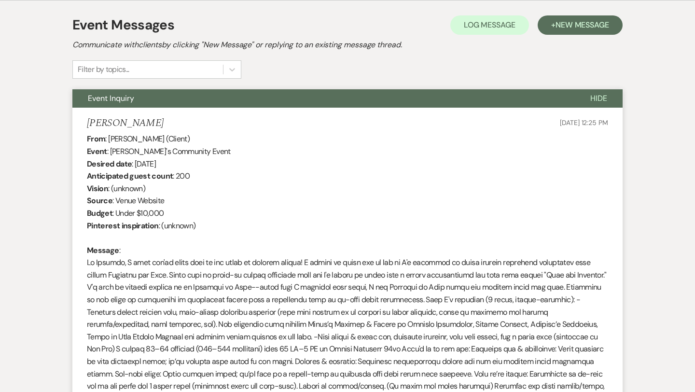
scroll to position [0, 0]
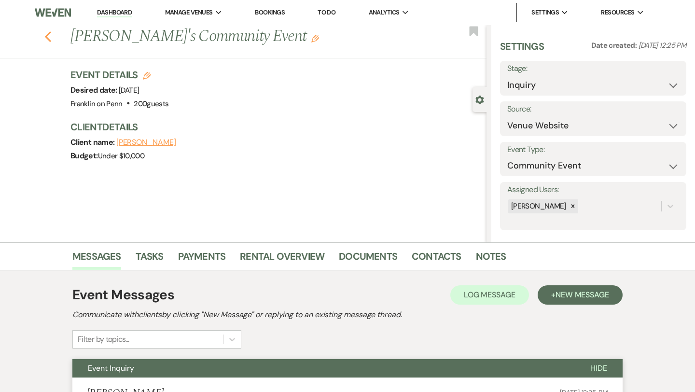
click at [49, 38] on icon "Previous" at bounding box center [47, 37] width 7 height 12
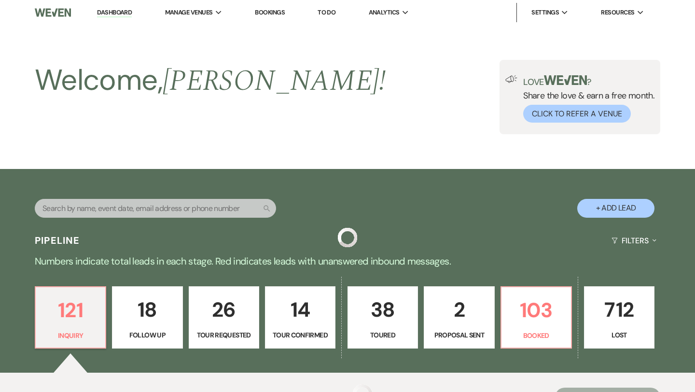
scroll to position [327, 0]
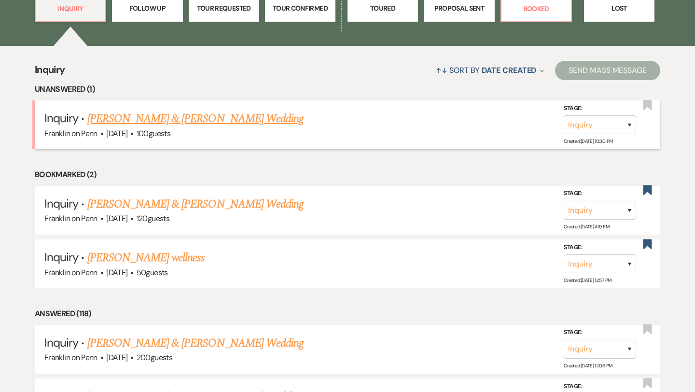
click at [216, 121] on link "[PERSON_NAME] & [PERSON_NAME] Wedding" at bounding box center [195, 118] width 216 height 17
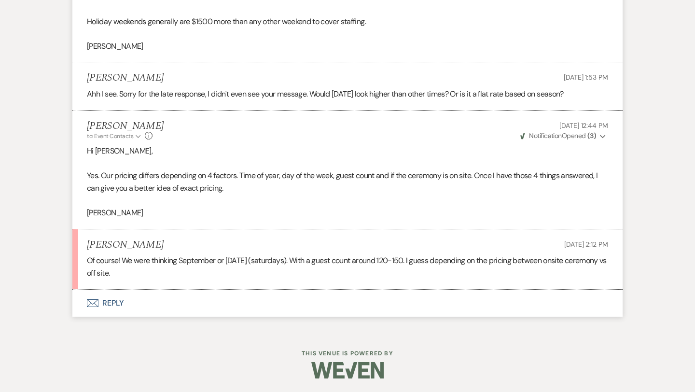
scroll to position [1193, 0]
